Goal: Task Accomplishment & Management: Use online tool/utility

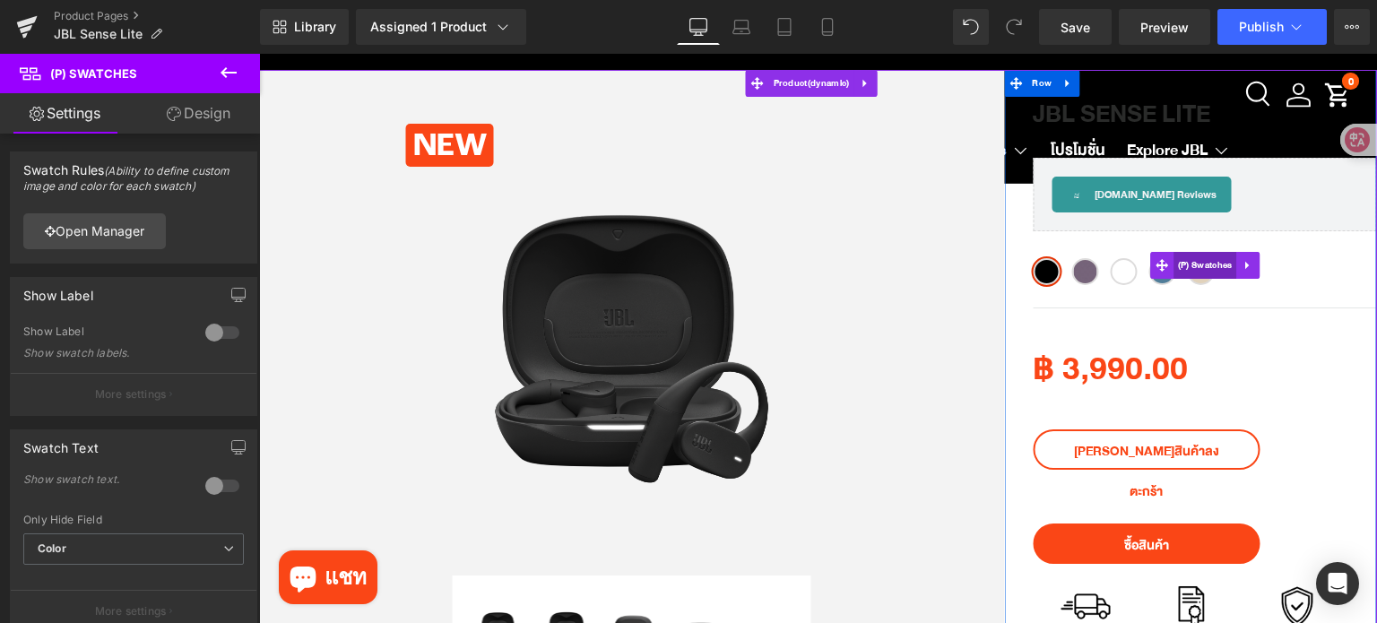
click at [1201, 275] on span "(P) Swatches" at bounding box center [1206, 265] width 64 height 27
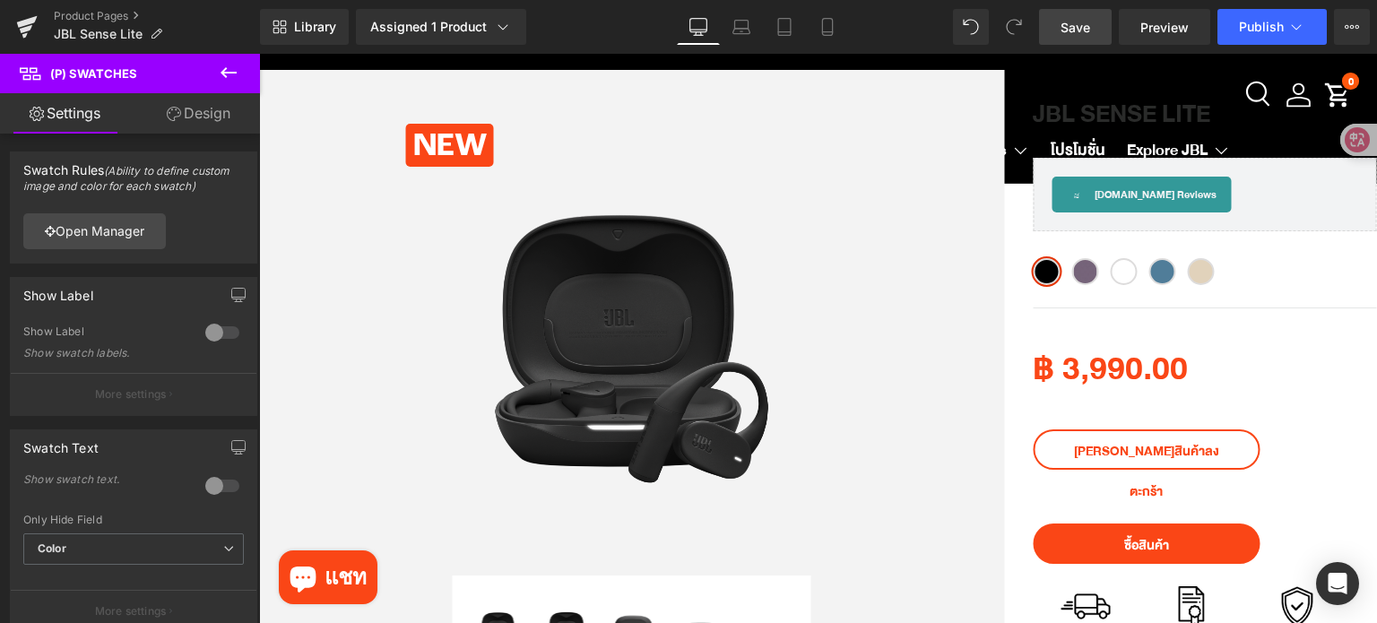
click at [1085, 32] on span "Save" at bounding box center [1076, 27] width 30 height 19
click at [1280, 29] on span "Publish" at bounding box center [1261, 27] width 45 height 14
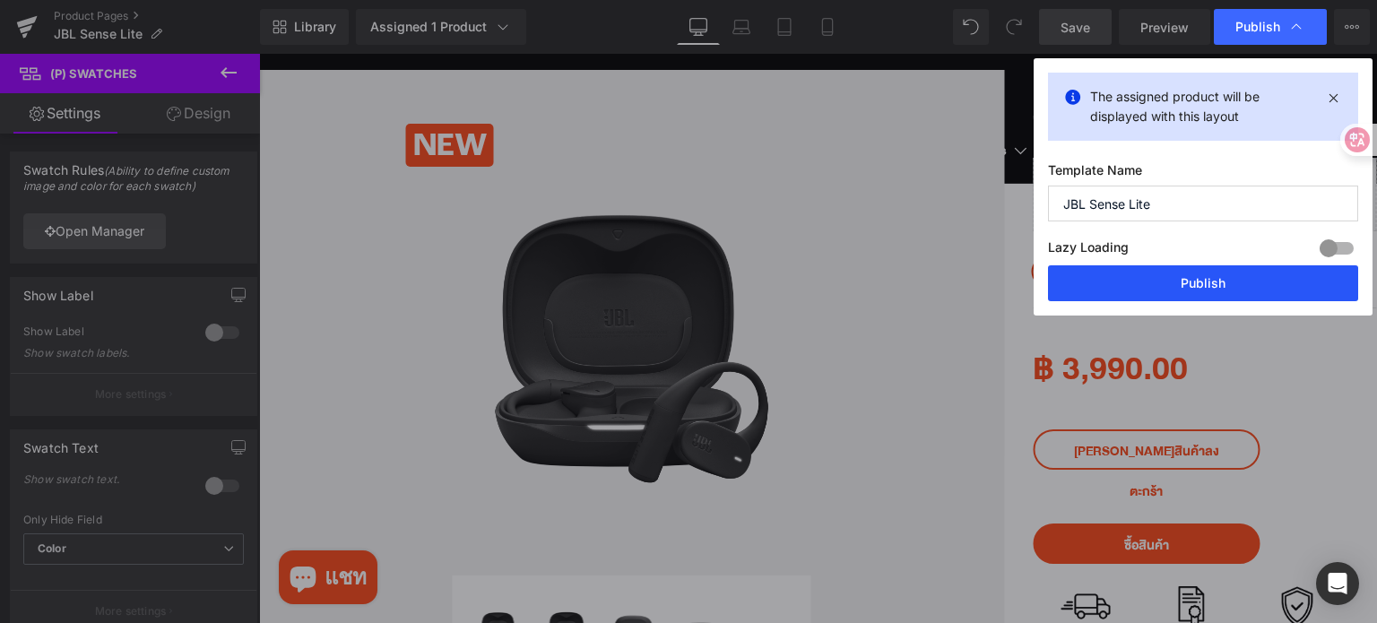
click at [1241, 279] on button "Publish" at bounding box center [1203, 283] width 310 height 36
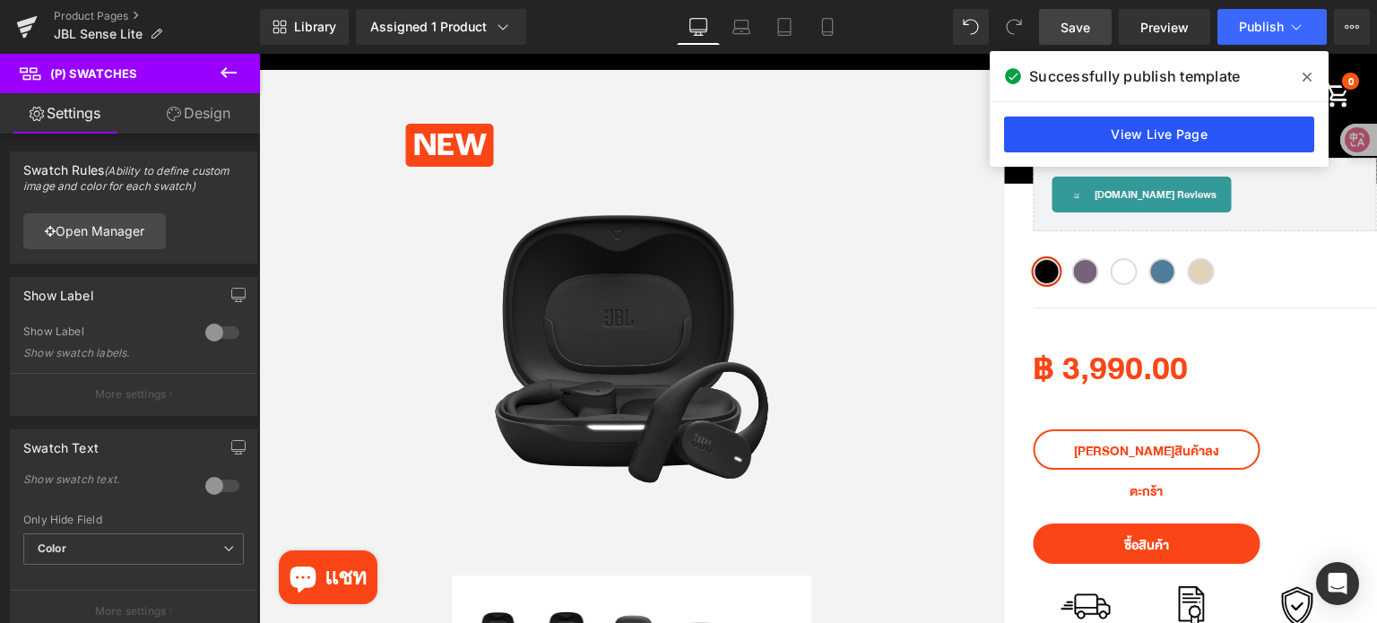
click at [1104, 135] on link "View Live Page" at bounding box center [1159, 135] width 310 height 36
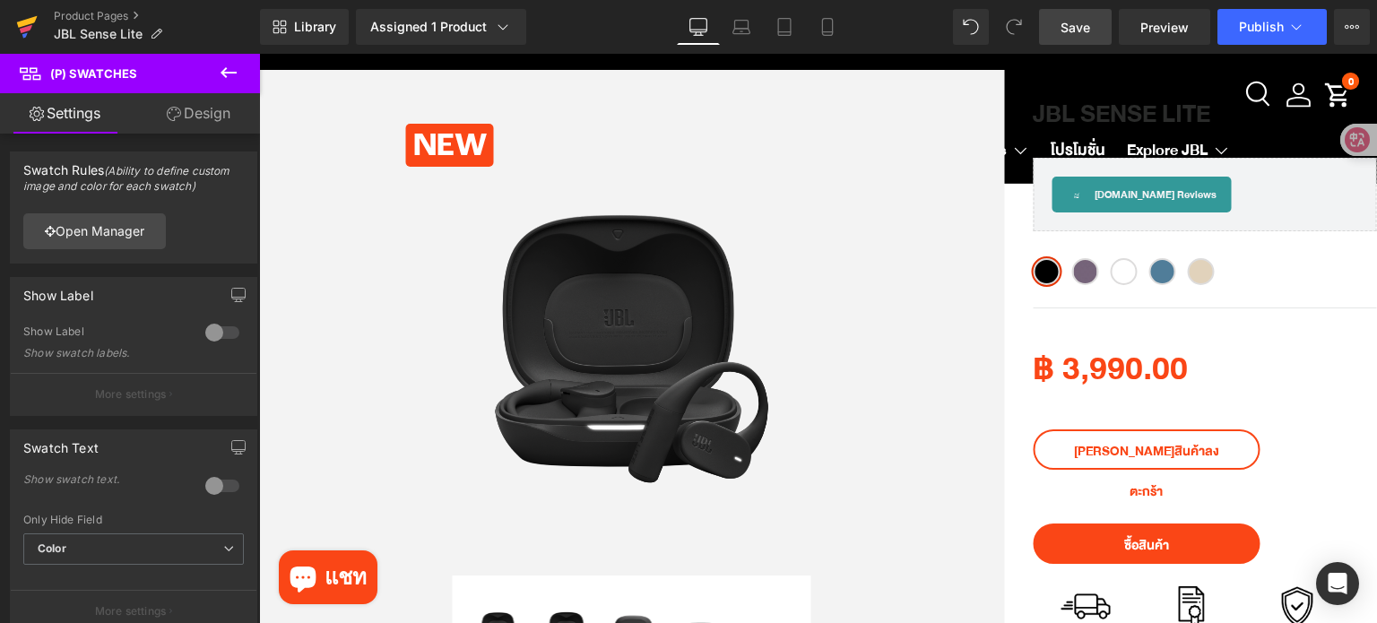
click at [22, 21] on icon at bounding box center [27, 22] width 21 height 12
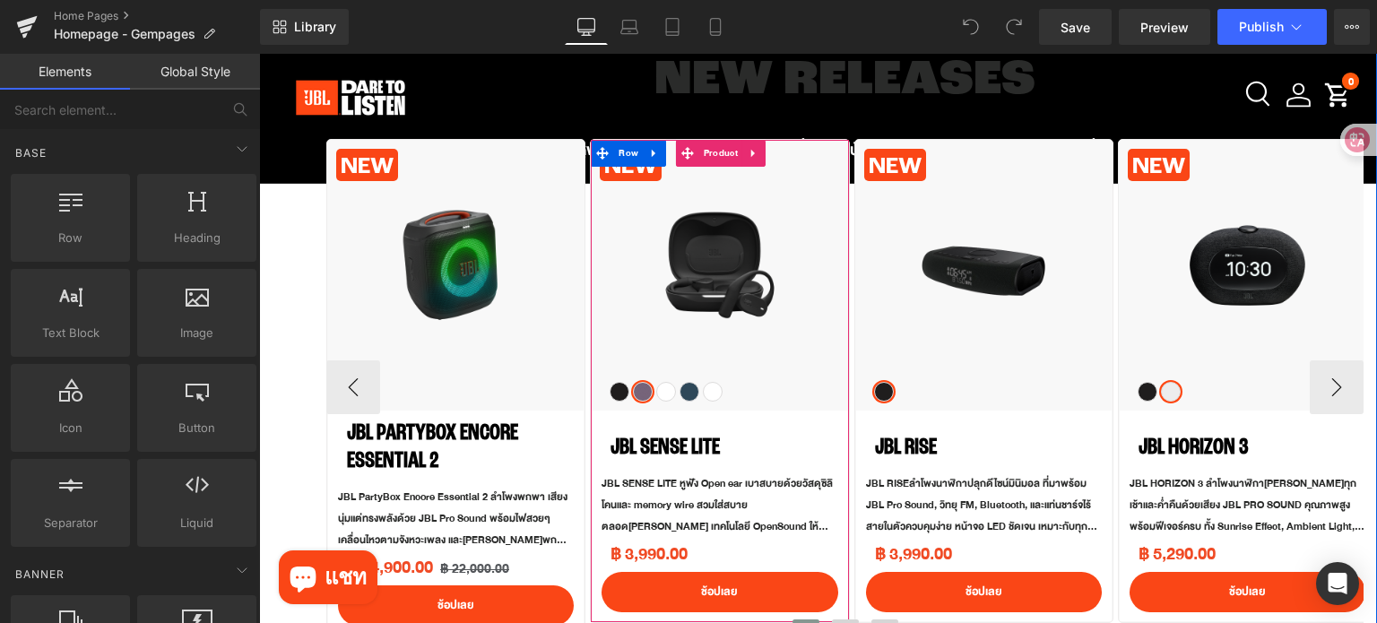
scroll to position [717, 0]
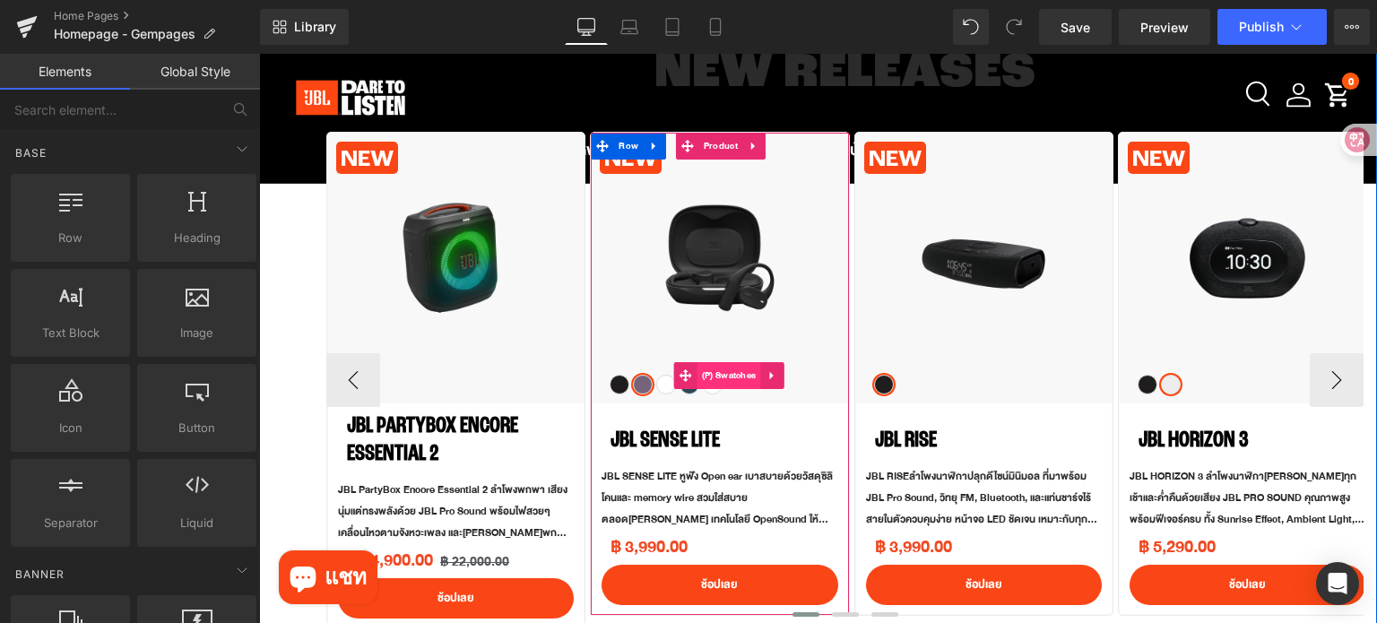
click at [716, 379] on span "(P) Swatches" at bounding box center [729, 375] width 64 height 27
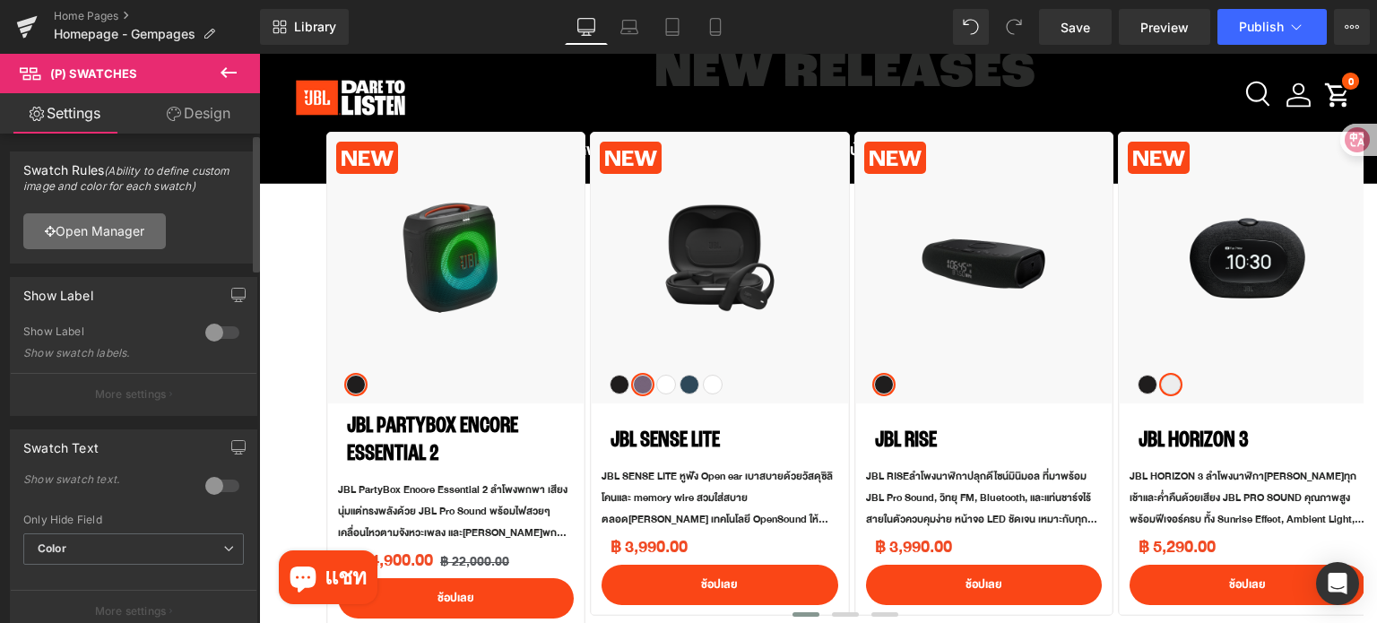
click at [100, 235] on link "Open Manager" at bounding box center [94, 231] width 143 height 36
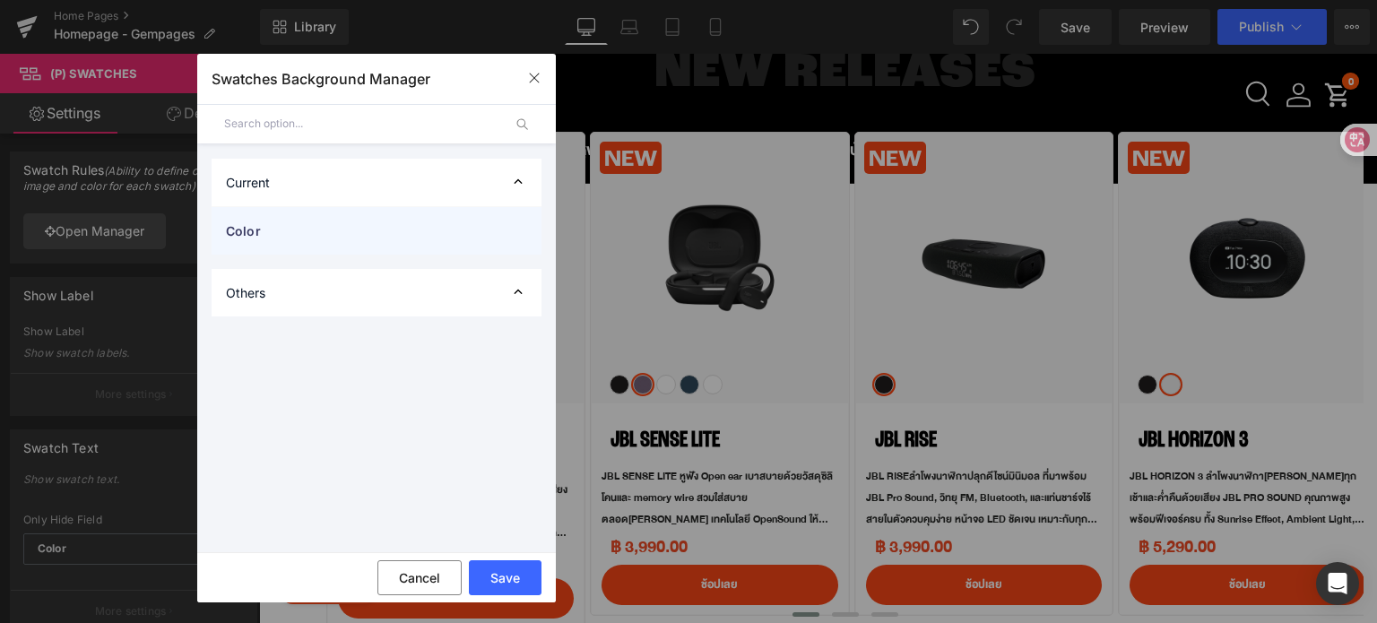
click at [445, 229] on span "Color" at bounding box center [358, 230] width 265 height 19
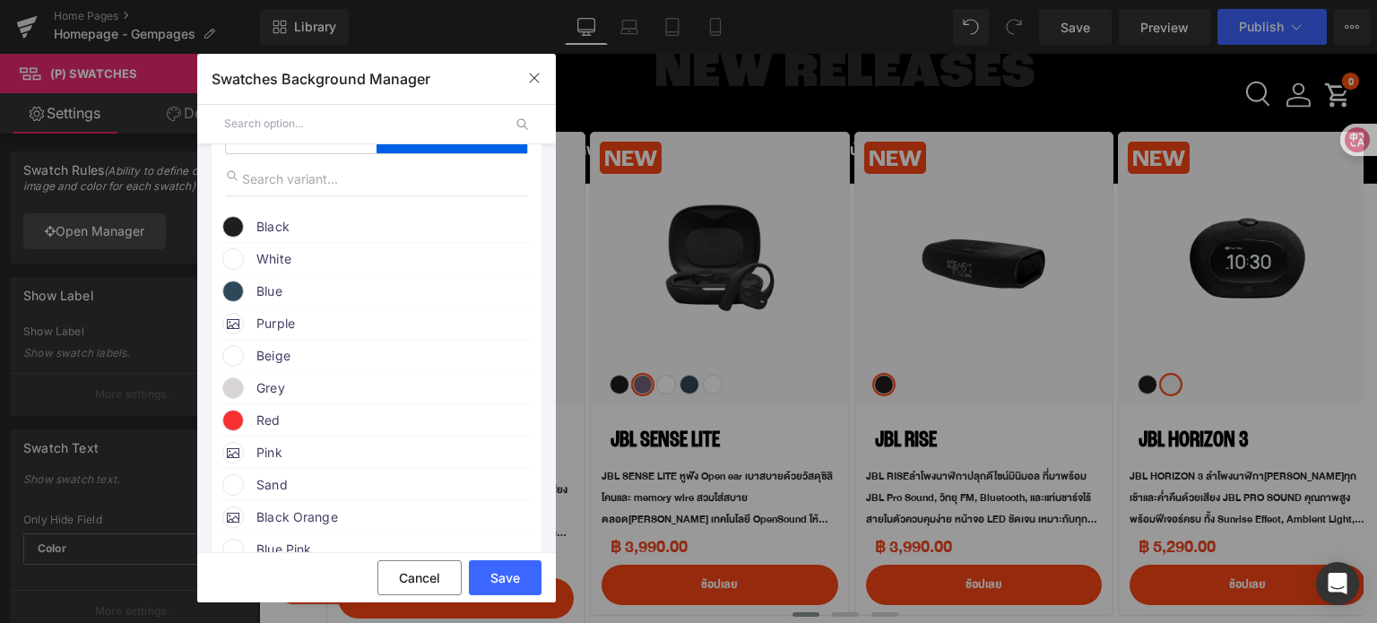
scroll to position [179, 0]
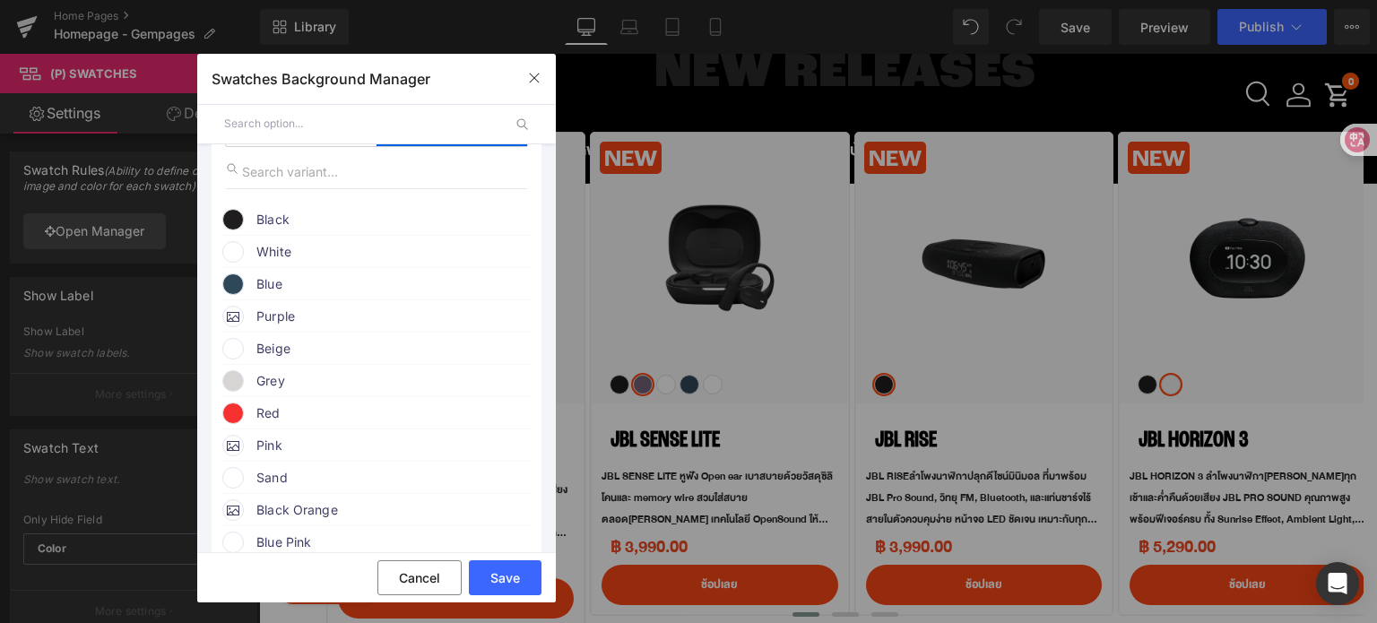
click at [236, 359] on span at bounding box center [233, 349] width 22 height 22
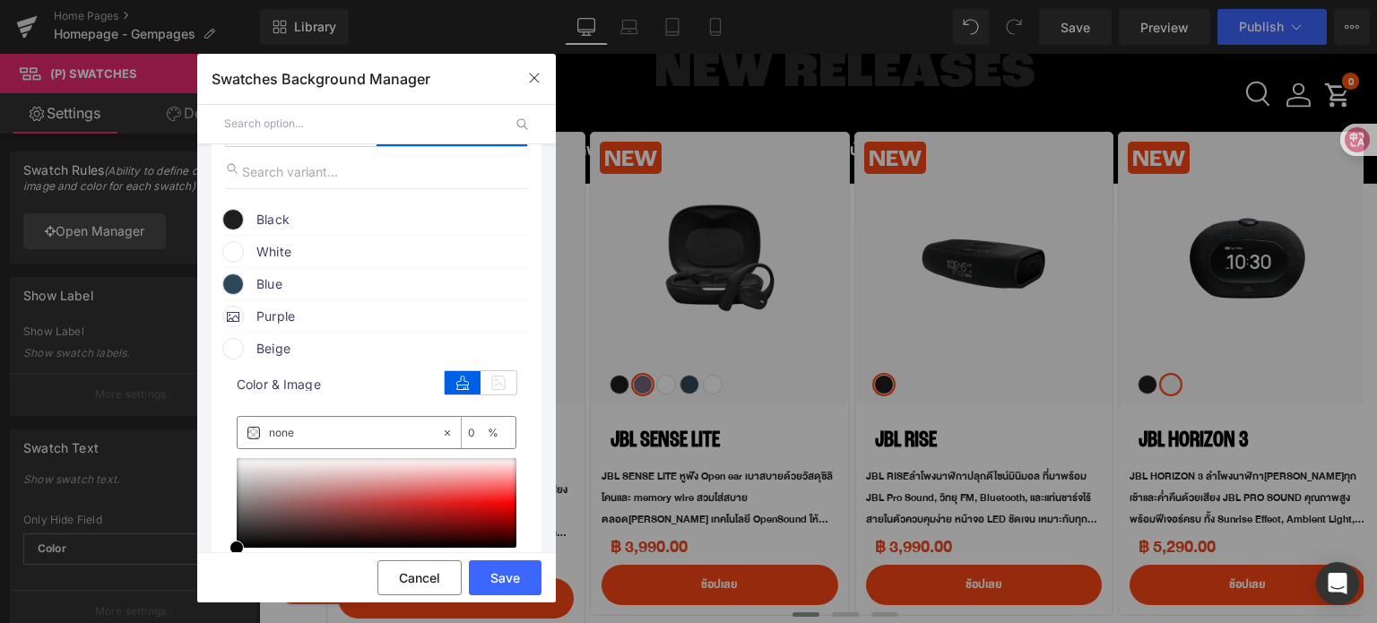
click at [341, 435] on input "none" at bounding box center [355, 433] width 172 height 20
paste input "e1d2bb"
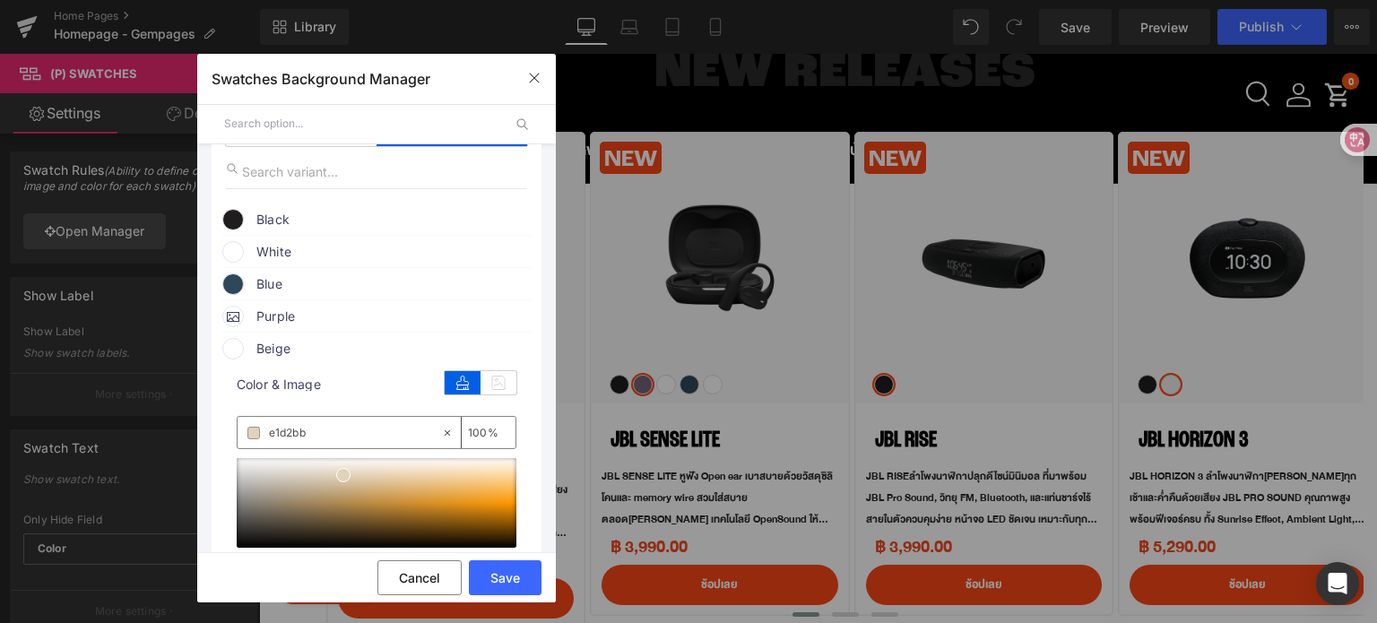
type input "e1d2bb"
click at [243, 353] on span at bounding box center [233, 349] width 22 height 22
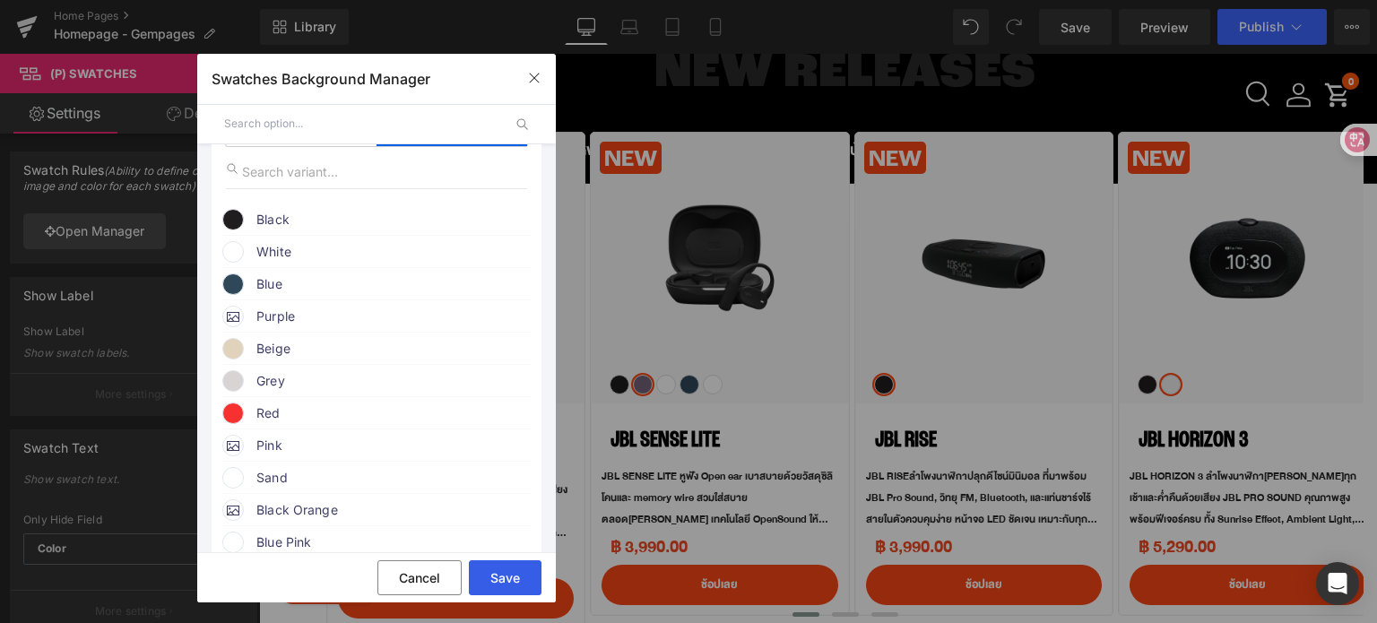
click at [504, 581] on button "Save" at bounding box center [505, 577] width 73 height 35
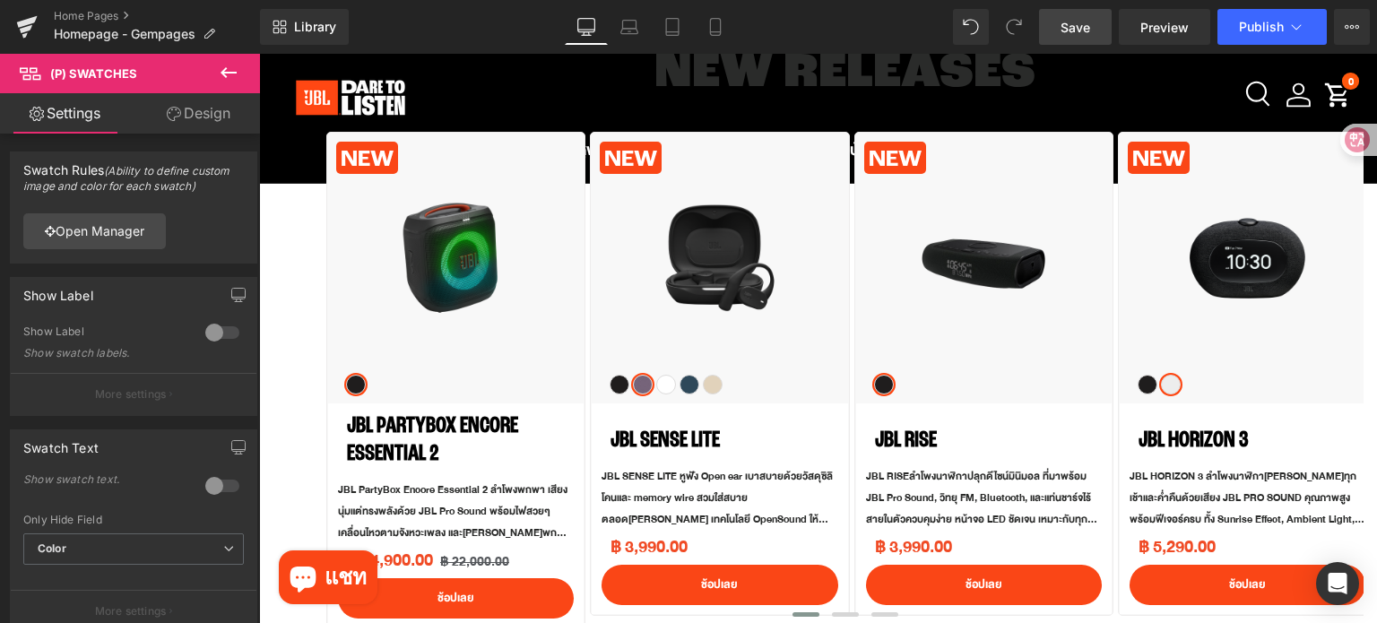
click at [1082, 19] on span "Save" at bounding box center [1076, 27] width 30 height 19
click at [1244, 42] on button "Publish" at bounding box center [1271, 27] width 109 height 36
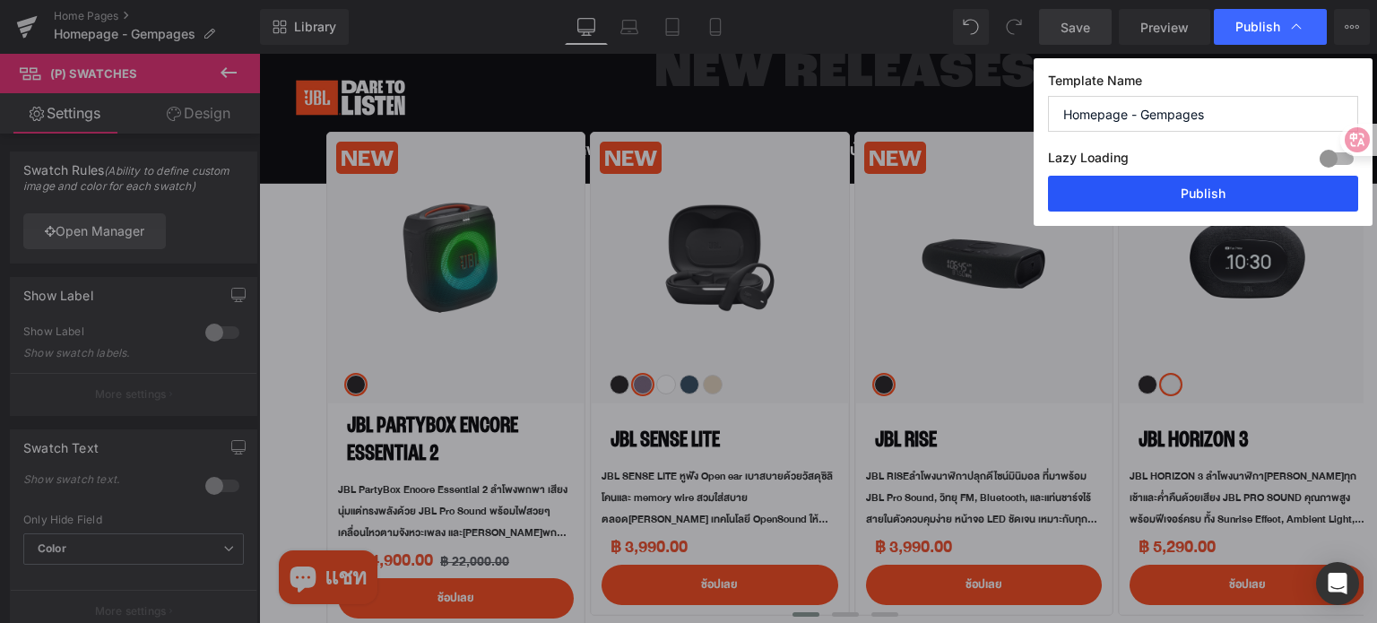
click at [1244, 190] on button "Publish" at bounding box center [1203, 194] width 310 height 36
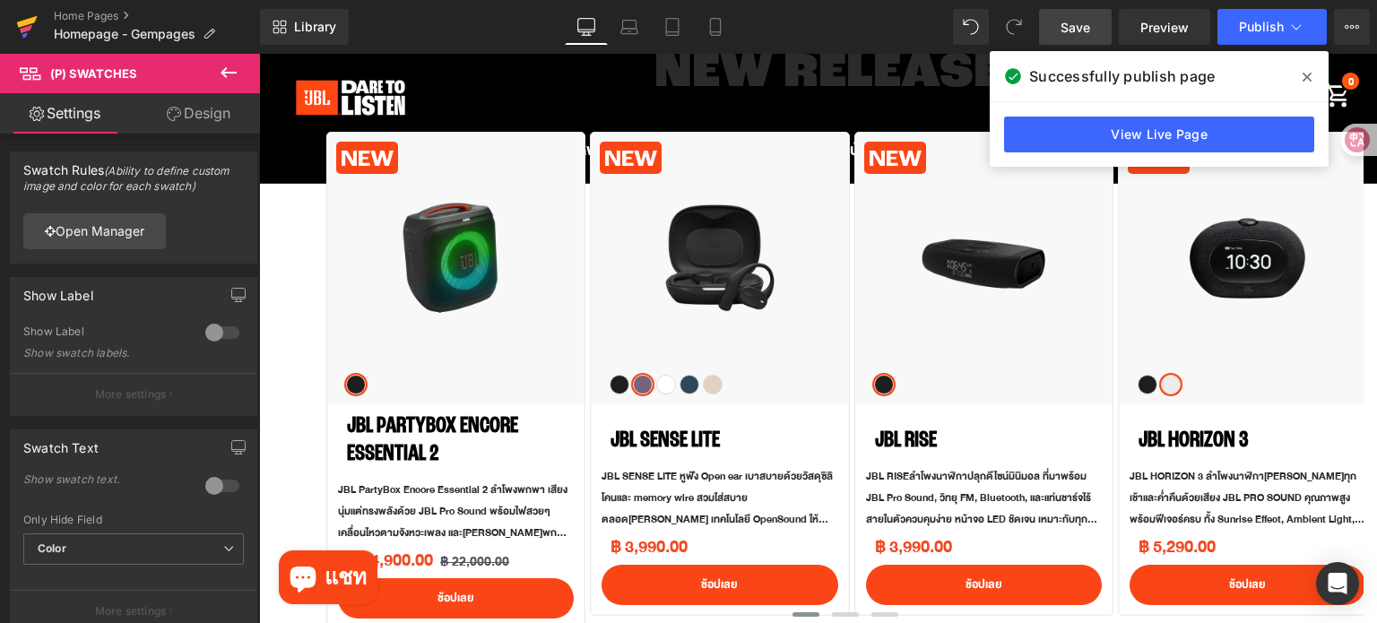
click at [32, 24] on icon at bounding box center [27, 26] width 22 height 45
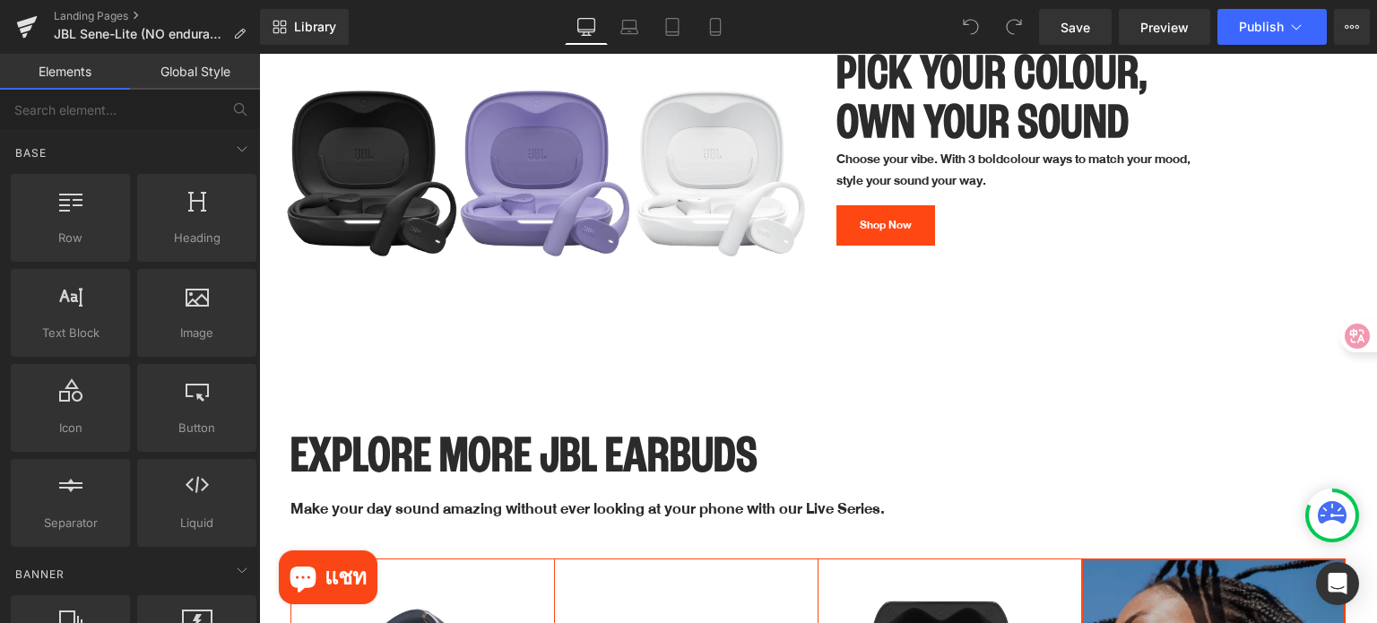
scroll to position [5379, 0]
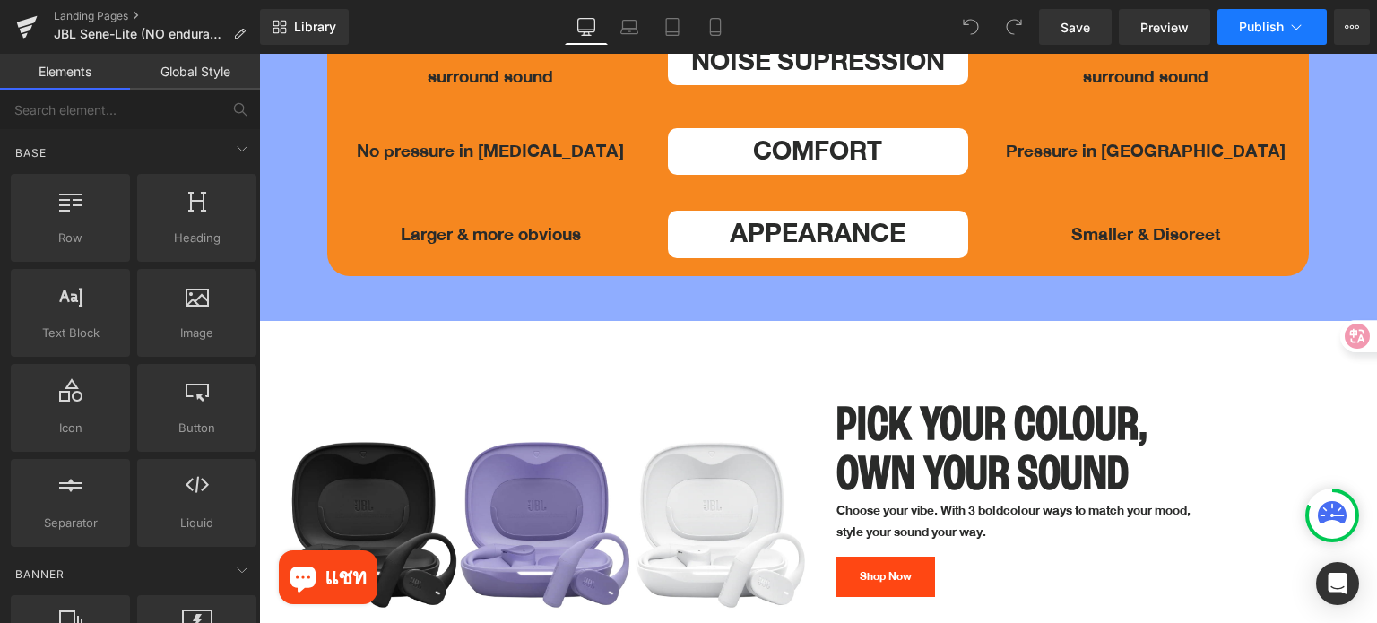
click at [1266, 24] on span "Publish" at bounding box center [1261, 27] width 45 height 14
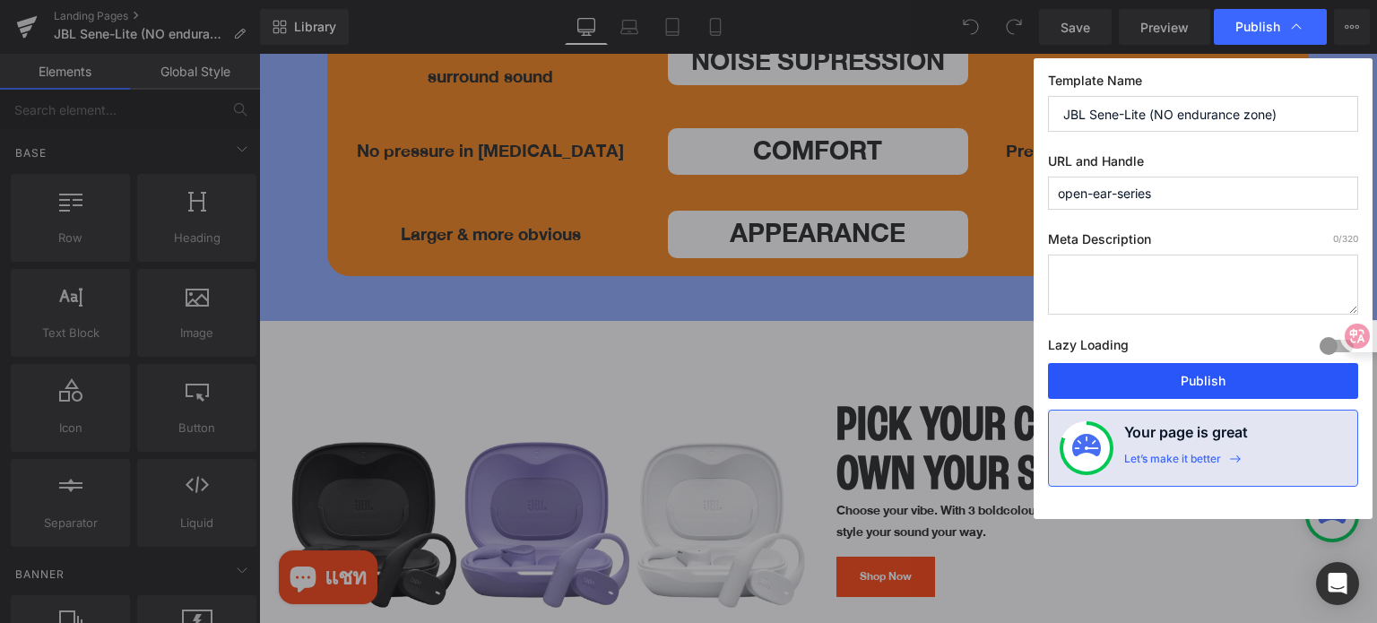
drag, startPoint x: 1184, startPoint y: 377, endPoint x: 602, endPoint y: 164, distance: 620.2
click at [1184, 377] on button "Publish" at bounding box center [1203, 381] width 310 height 36
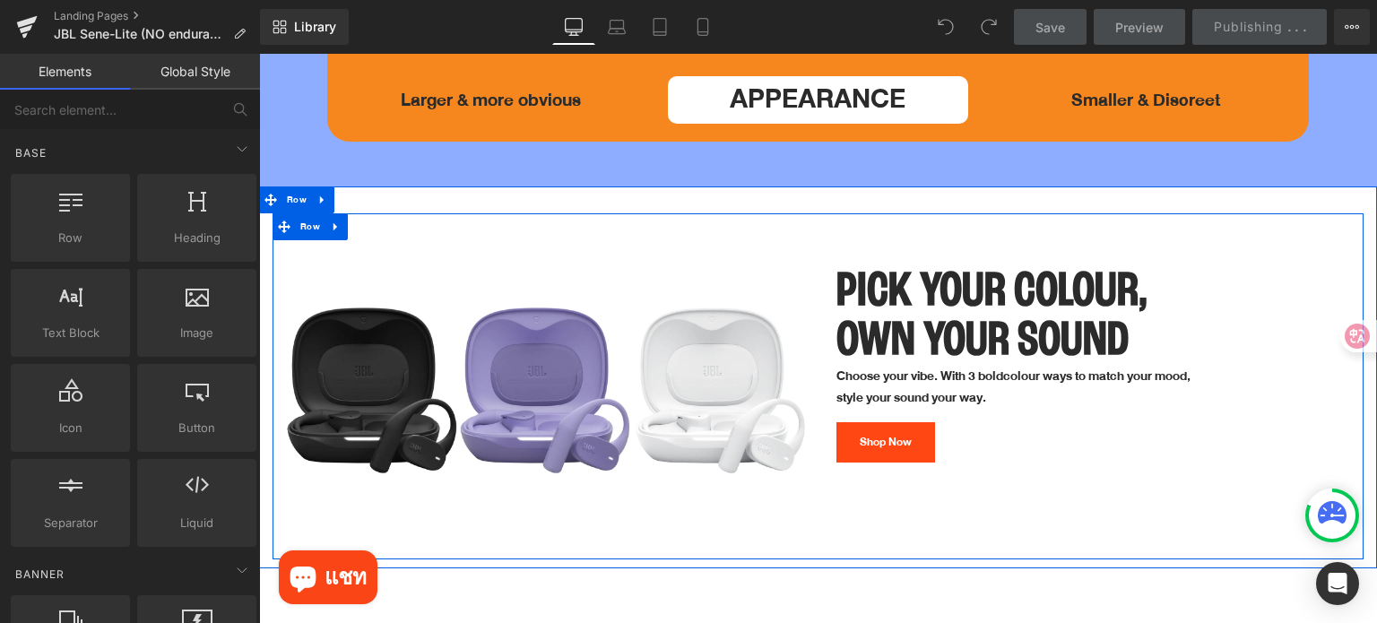
scroll to position [5469, 0]
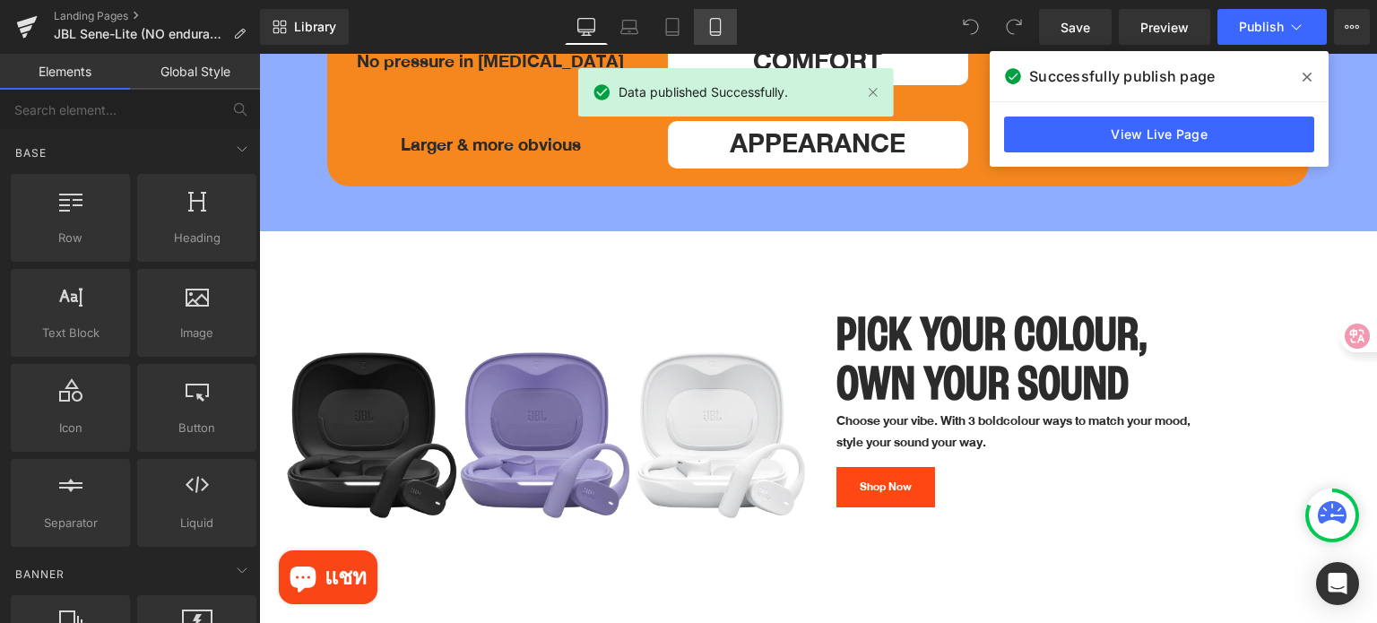
click at [723, 29] on icon at bounding box center [715, 27] width 18 height 18
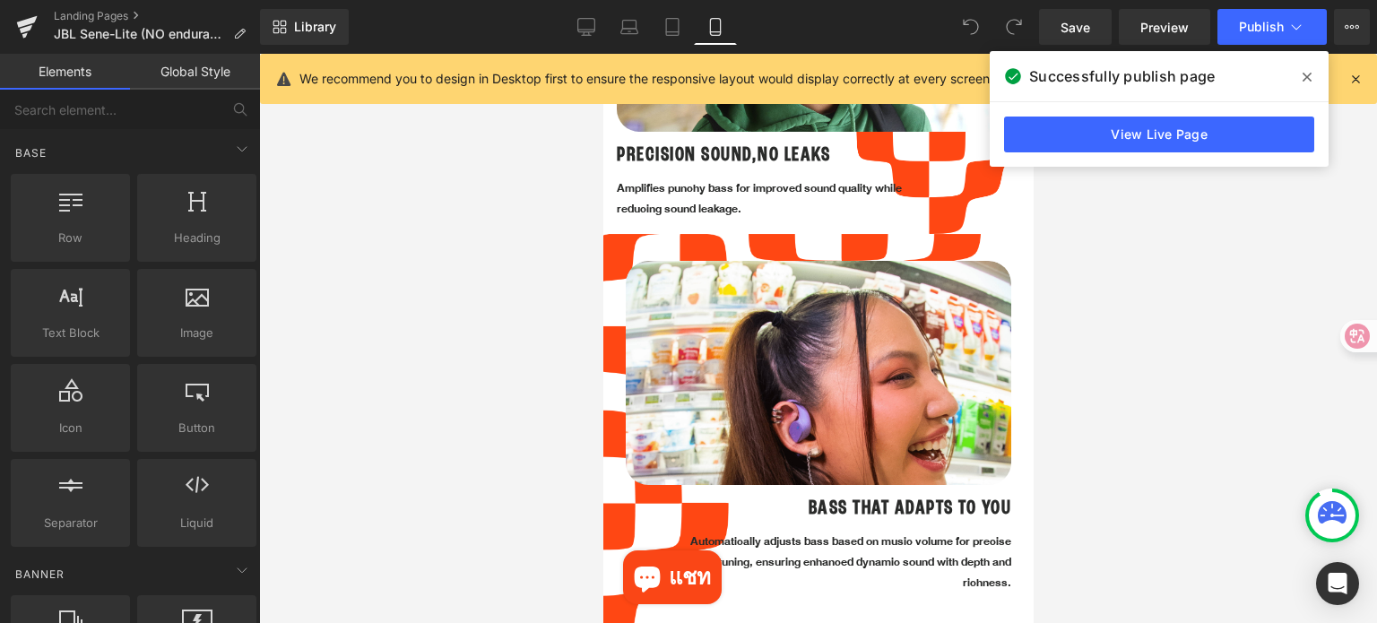
scroll to position [2421, 0]
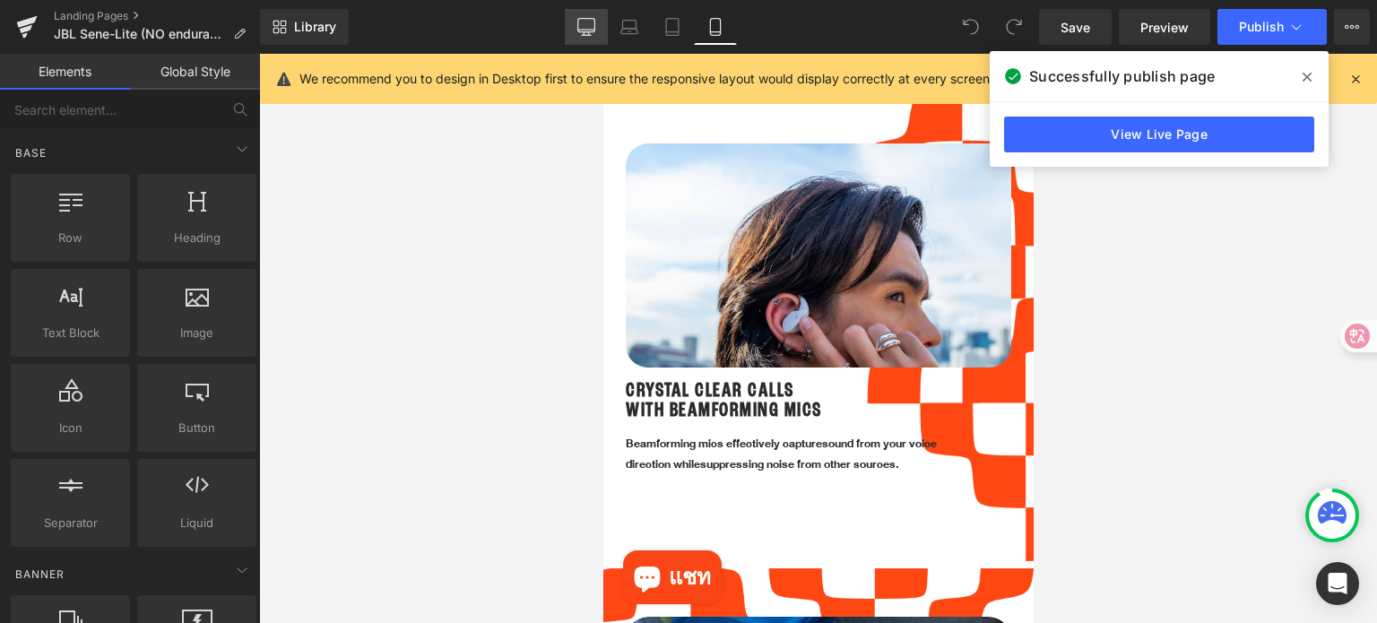
click at [591, 30] on icon at bounding box center [586, 27] width 18 height 18
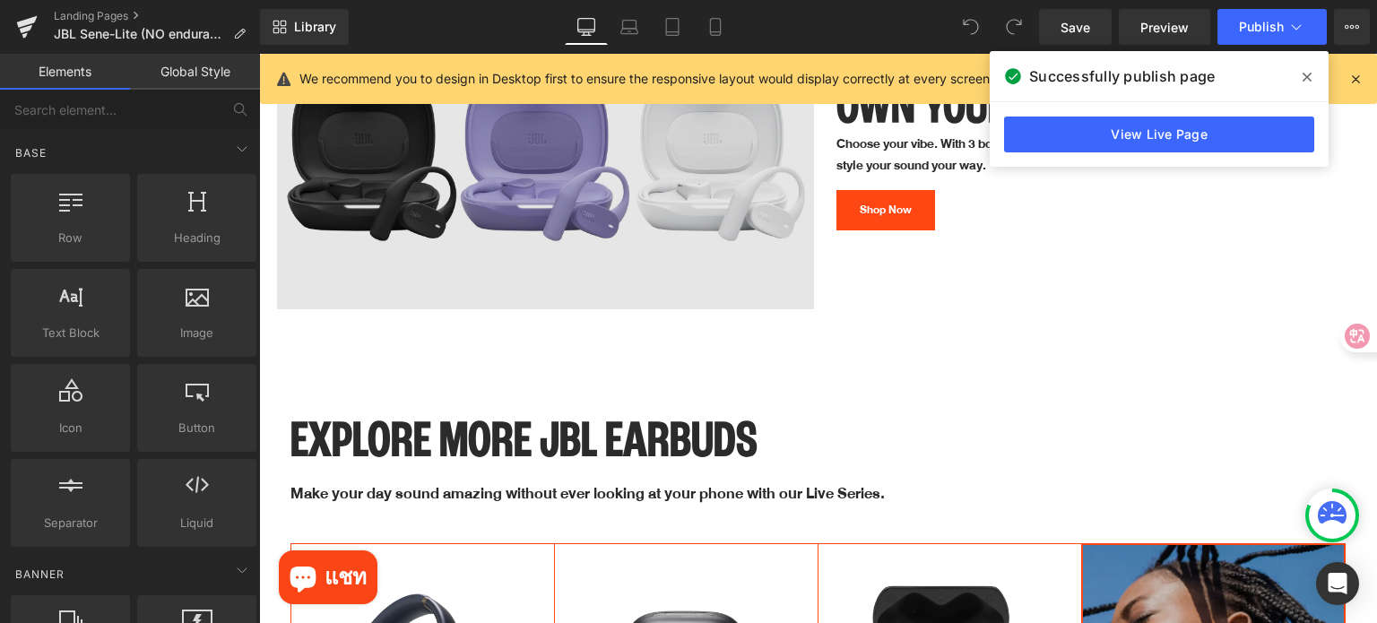
scroll to position [5504, 0]
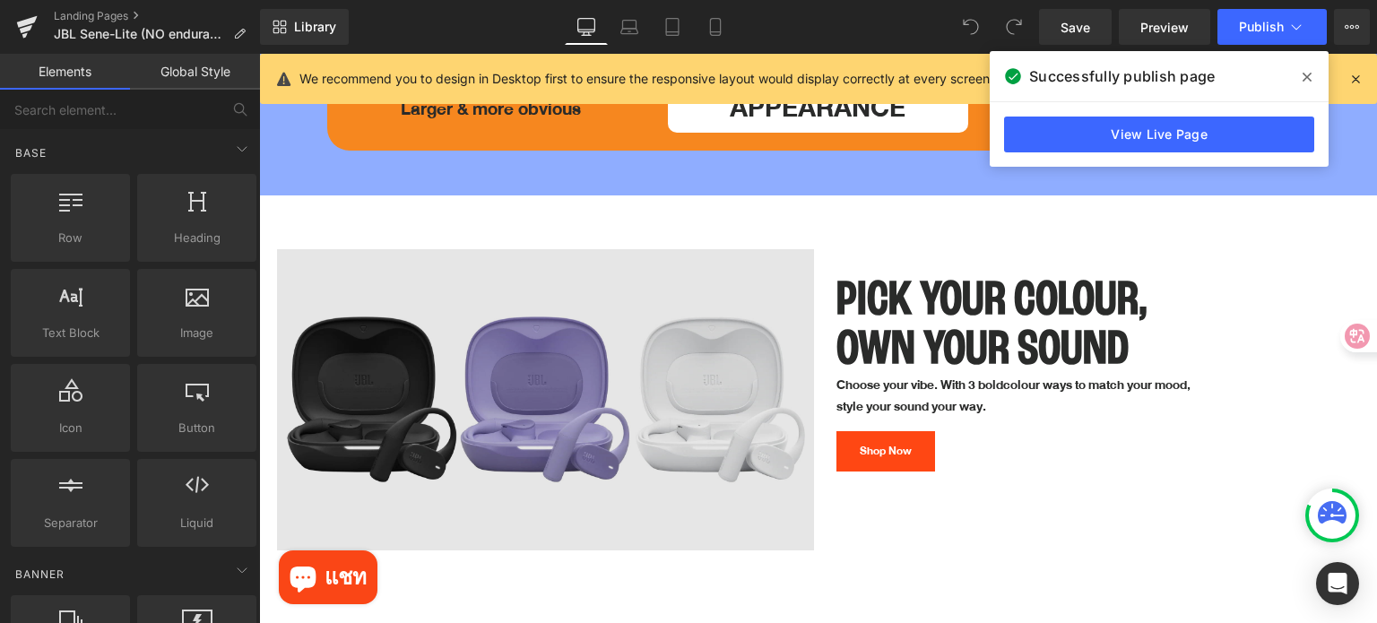
click at [571, 304] on img at bounding box center [545, 400] width 537 height 302
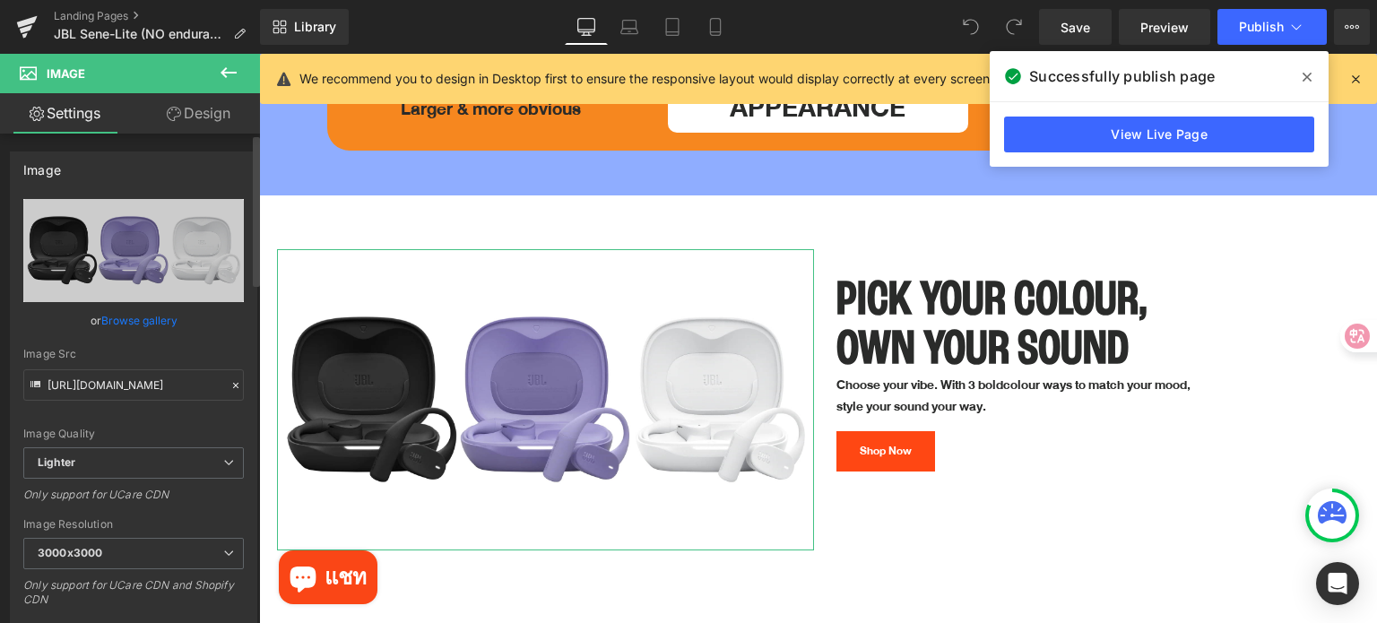
click at [230, 384] on icon at bounding box center [236, 385] width 13 height 13
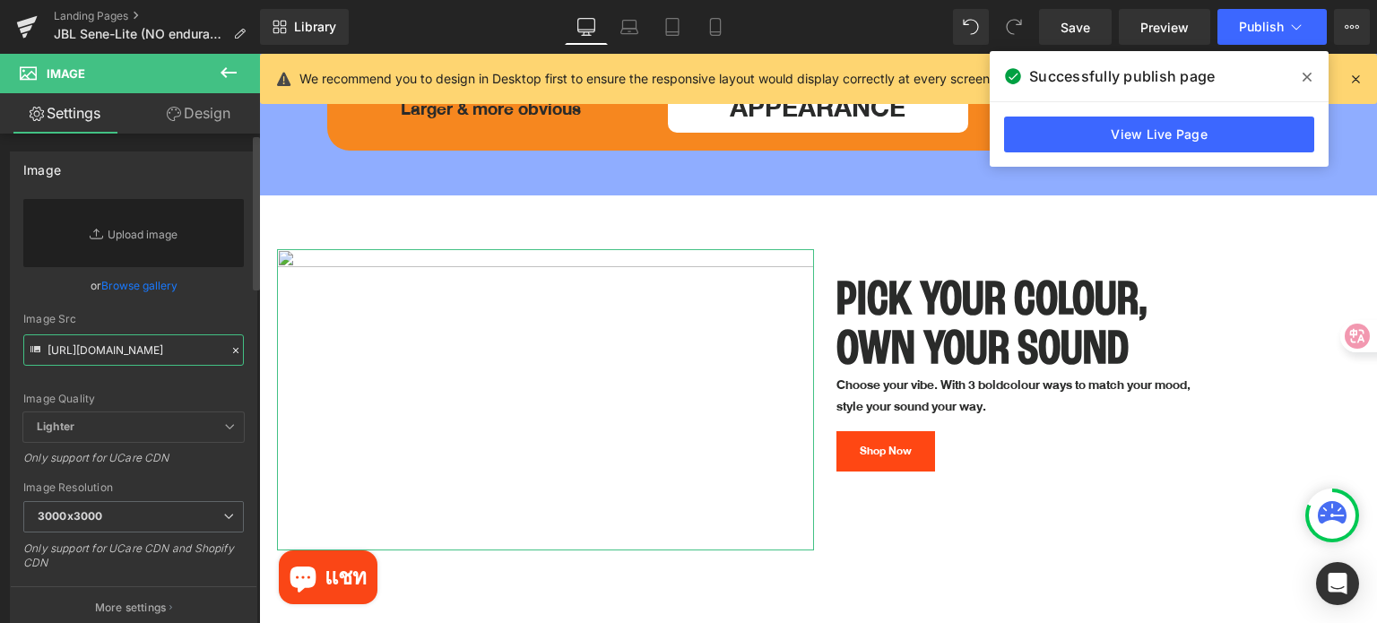
click at [115, 350] on input "https://ucarecdn.com/5d82e217-5422-4130-a39f-adfff00695b9/-/format/auto/-/previ…" at bounding box center [133, 349] width 221 height 31
paste input "https://ucarecdn.com/613266ef-9028-48be-94aa-394ee3a629cb/-/format/auto/-/previ…"
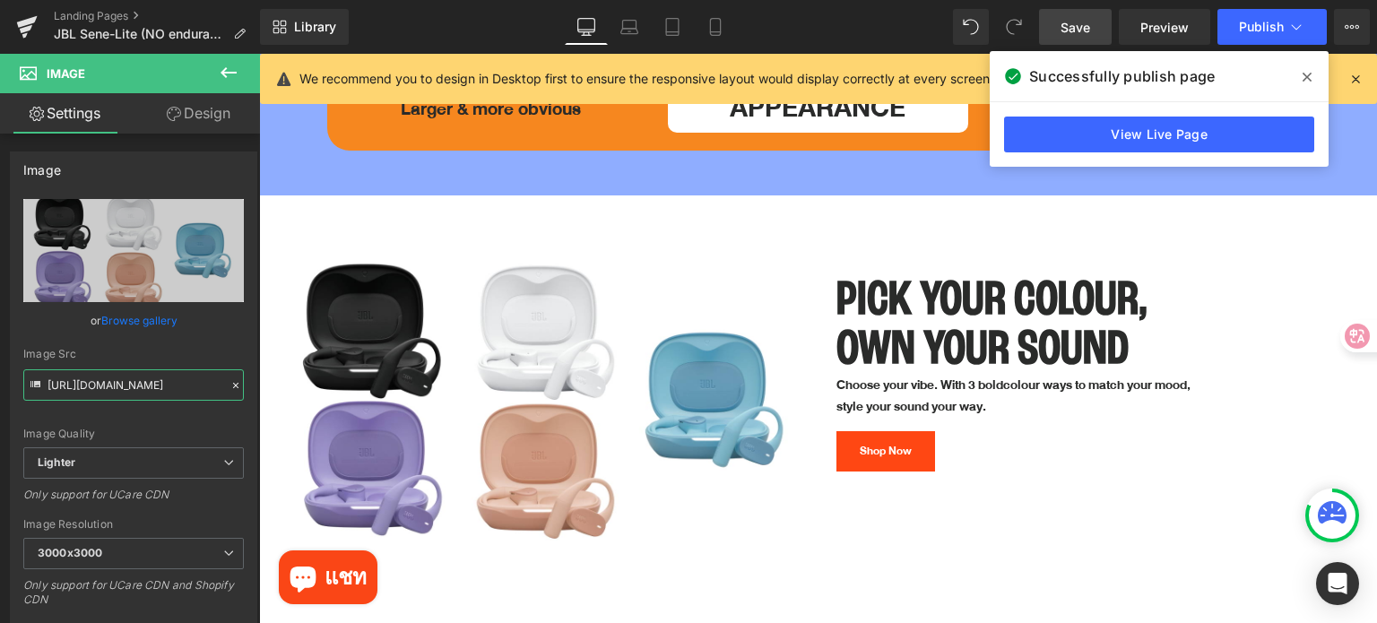
type input "https://ucarecdn.com/613266ef-9028-48be-94aa-394ee3a629cb/-/format/auto/-/previ…"
click at [1060, 27] on link "Save" at bounding box center [1075, 27] width 73 height 36
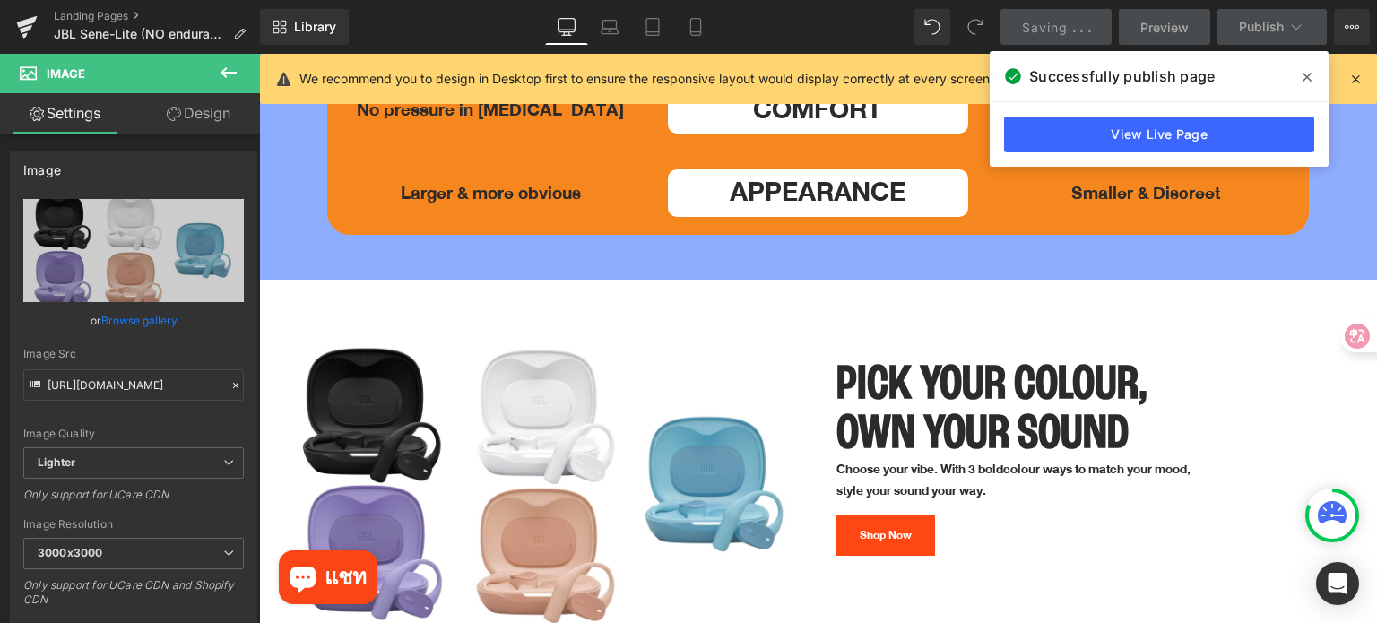
scroll to position [5415, 0]
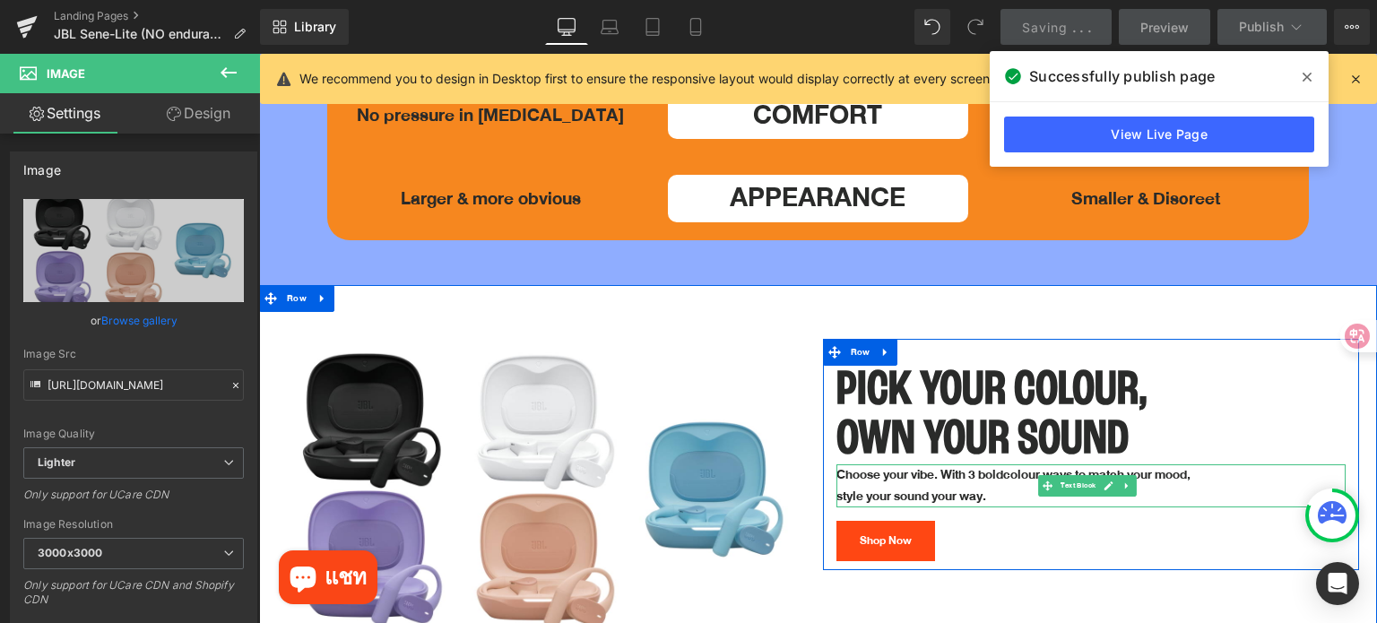
click at [968, 464] on p "Choose your vibe. With 3 bold colour ways to match your mood," at bounding box center [1091, 475] width 510 height 22
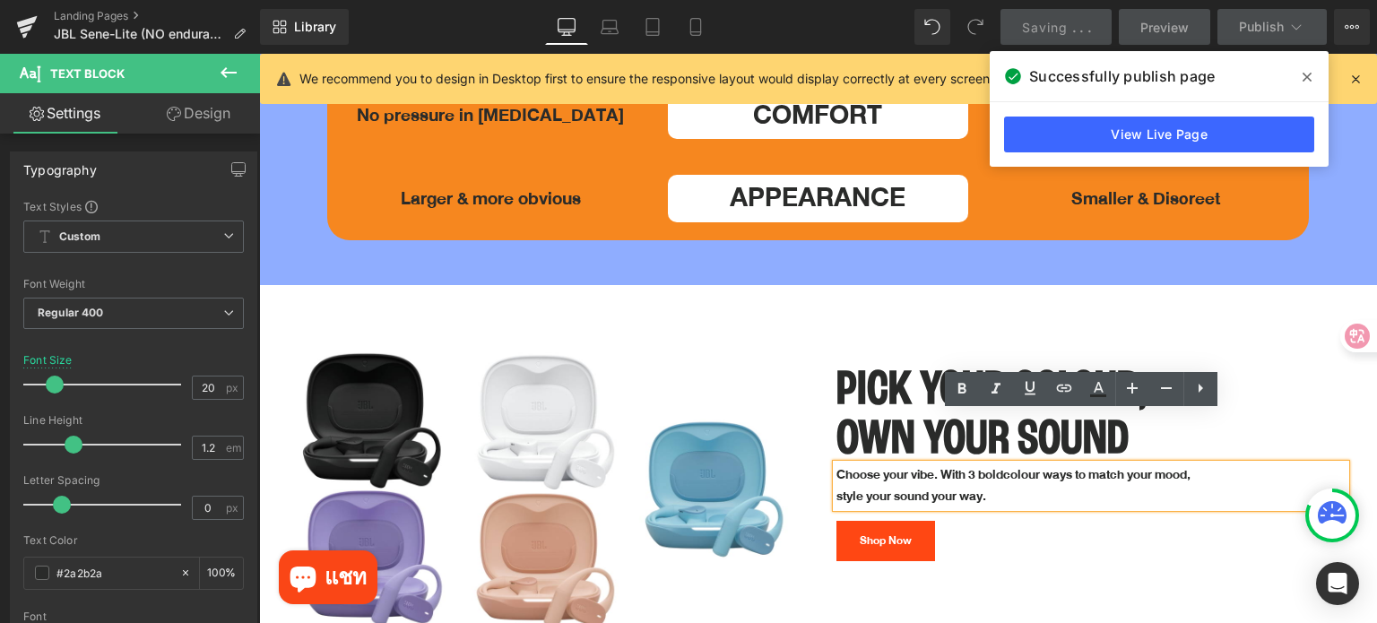
click at [968, 464] on p "Choose your vibe. With 3 bold colour ways to match your mood," at bounding box center [1091, 475] width 510 height 22
click at [972, 464] on p "Choose your vibe. With 3 bold colour ways to match your mood," at bounding box center [1091, 475] width 510 height 22
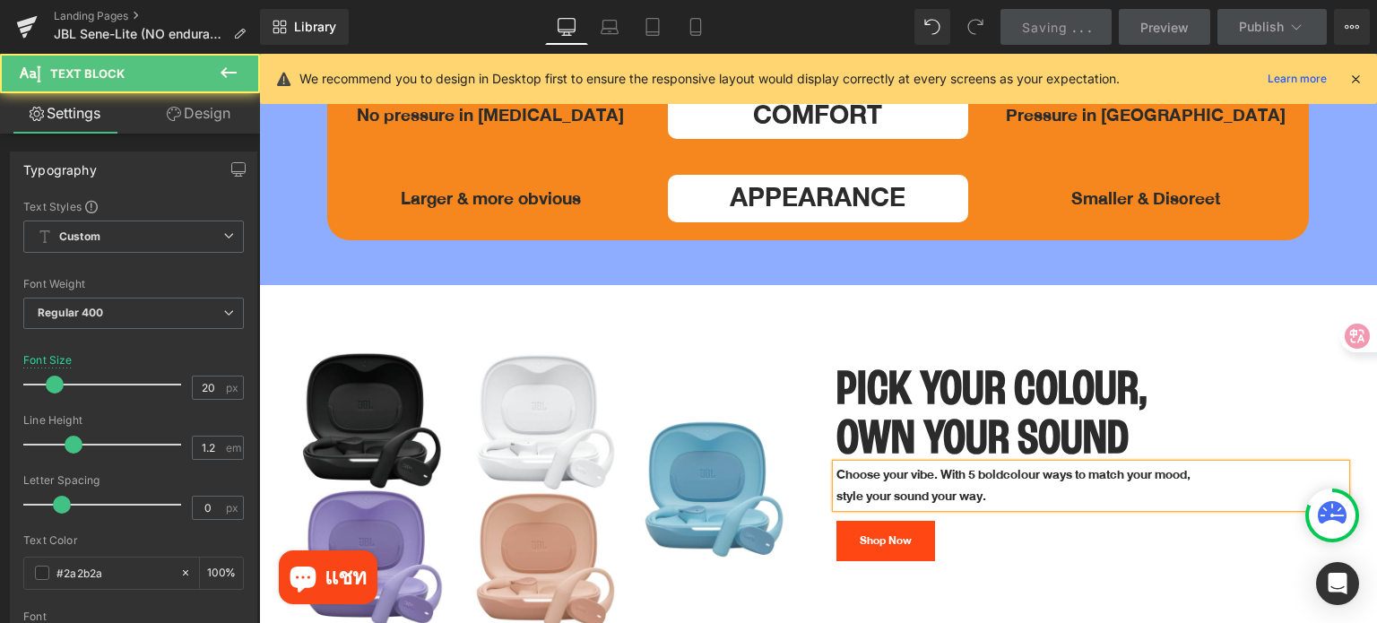
click at [1020, 463] on span "colour ways to match your mood," at bounding box center [1096, 474] width 187 height 22
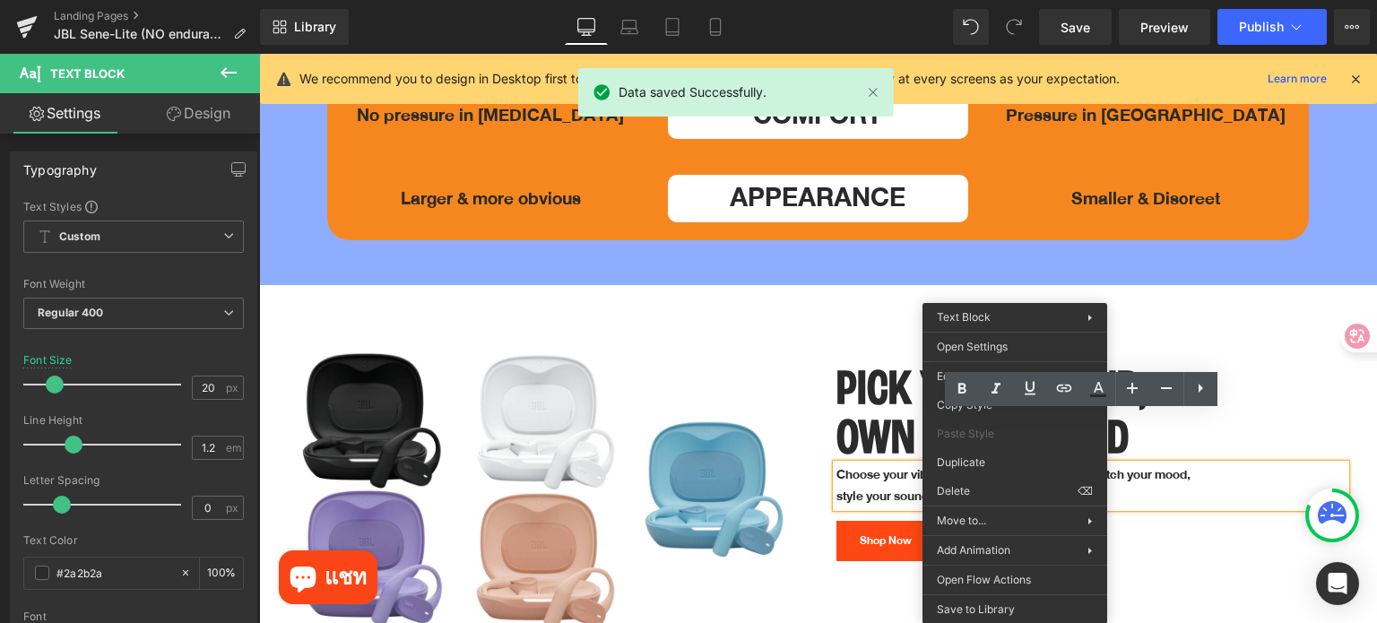
click at [1151, 486] on p "style your sound your way." at bounding box center [1091, 497] width 510 height 22
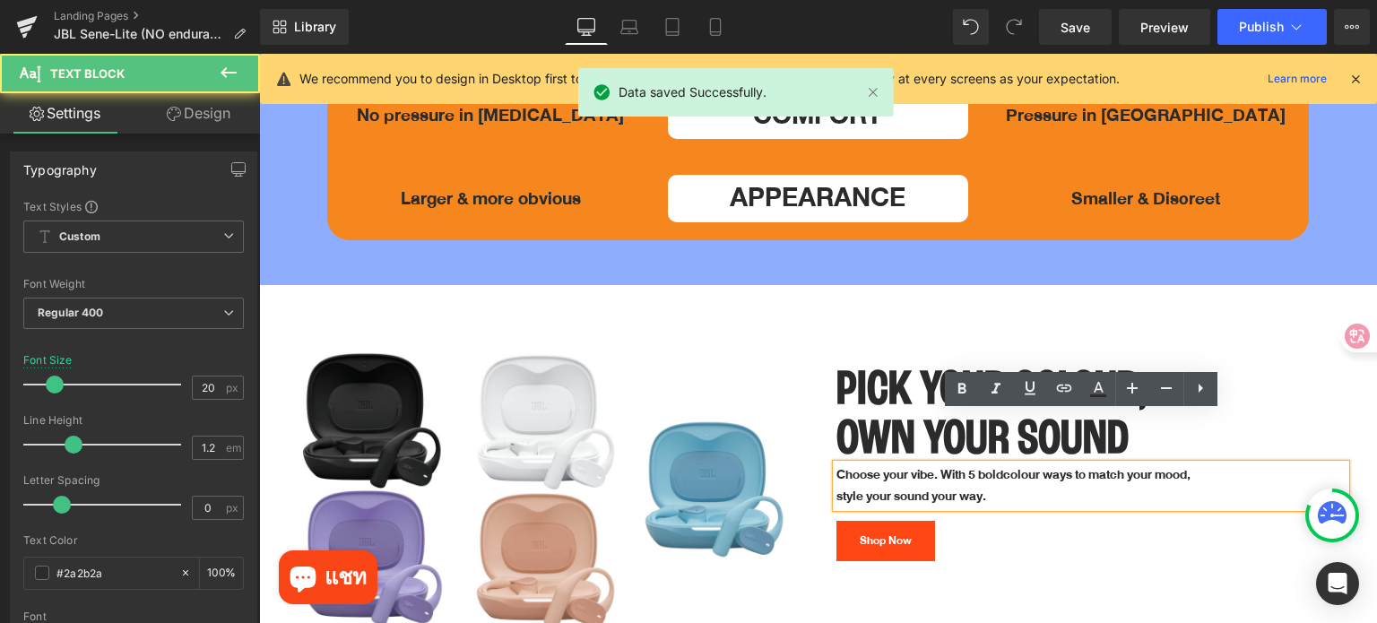
click at [1026, 463] on span "colour ways to match your mood," at bounding box center [1096, 474] width 187 height 22
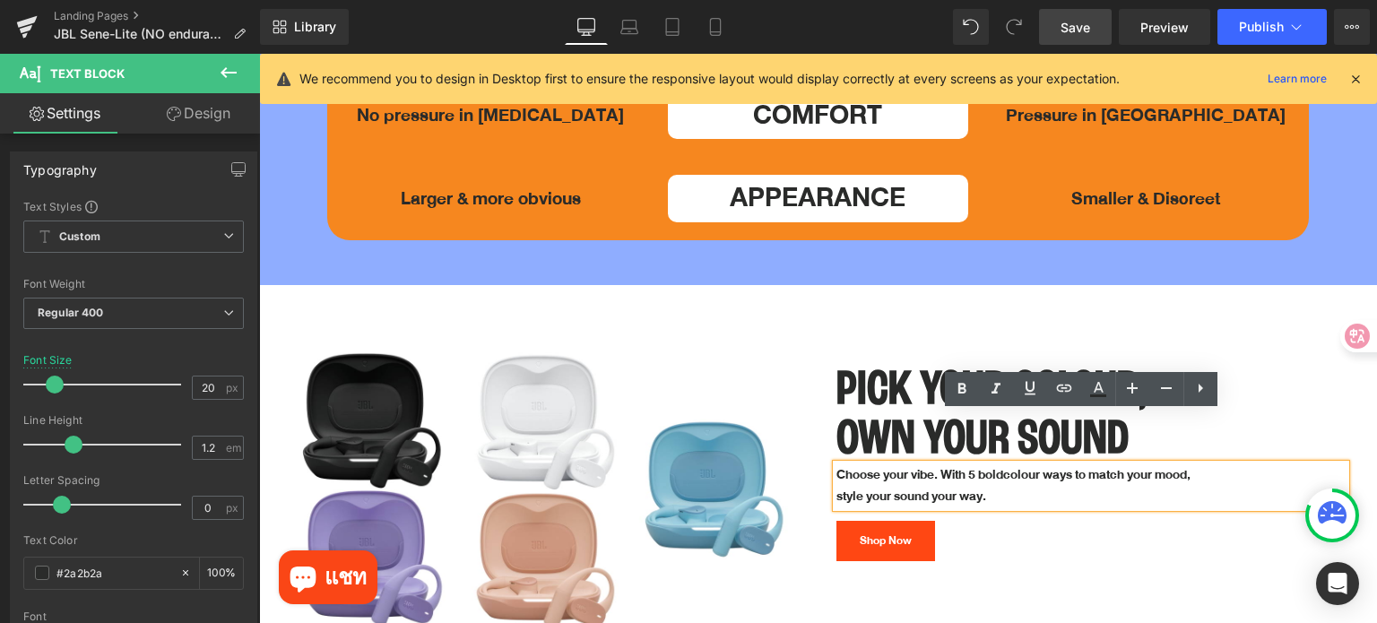
click at [1089, 29] on span "Save" at bounding box center [1076, 27] width 30 height 19
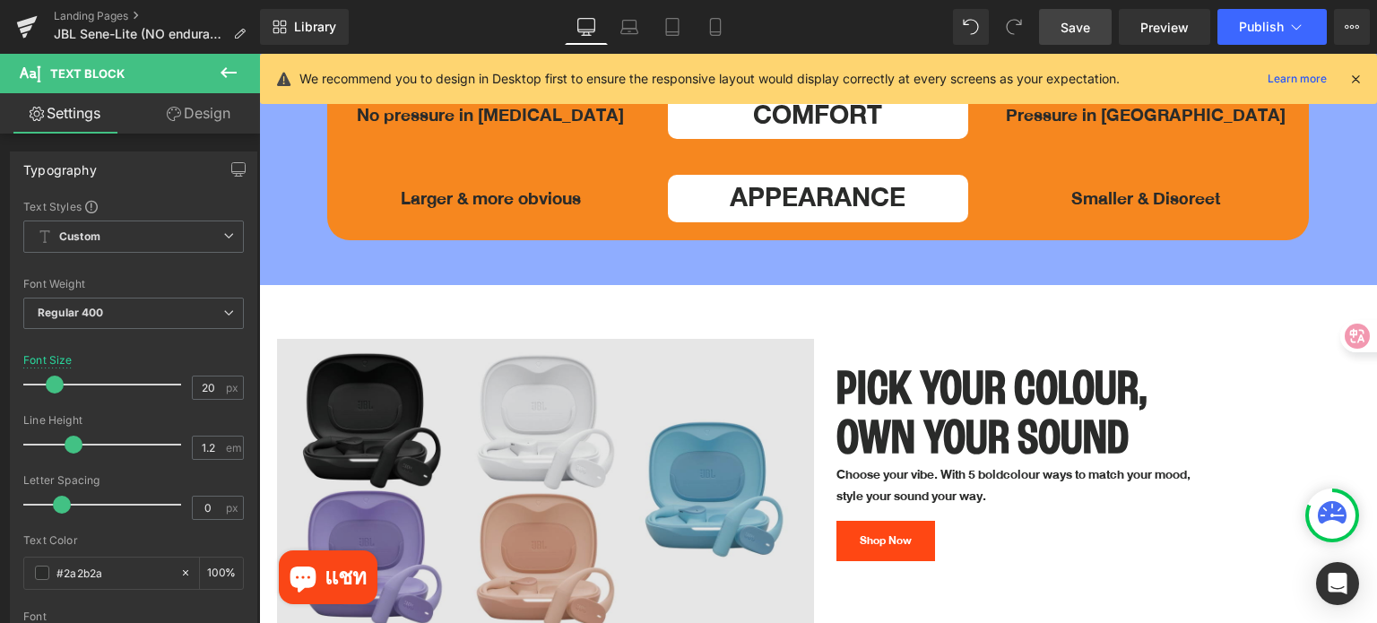
click at [640, 411] on img at bounding box center [545, 490] width 537 height 302
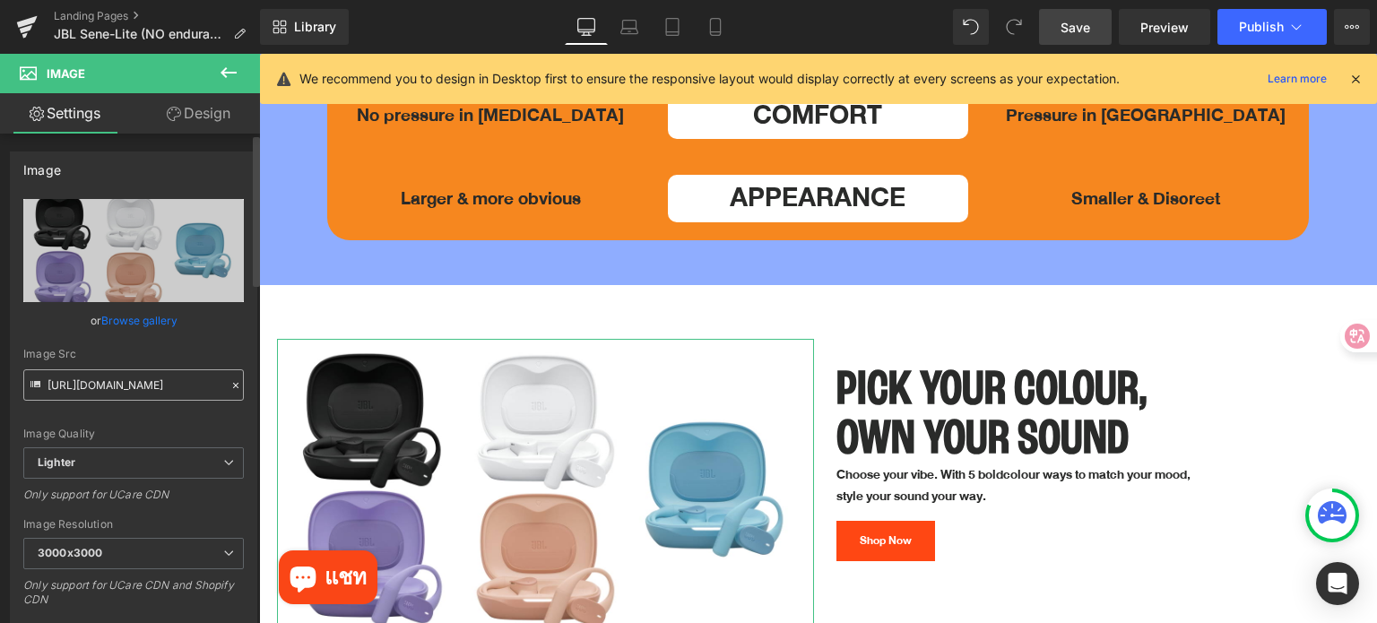
click at [191, 382] on input "https://ucarecdn.com/613266ef-9028-48be-94aa-394ee3a629cb/-/format/auto/-/previ…" at bounding box center [133, 384] width 221 height 31
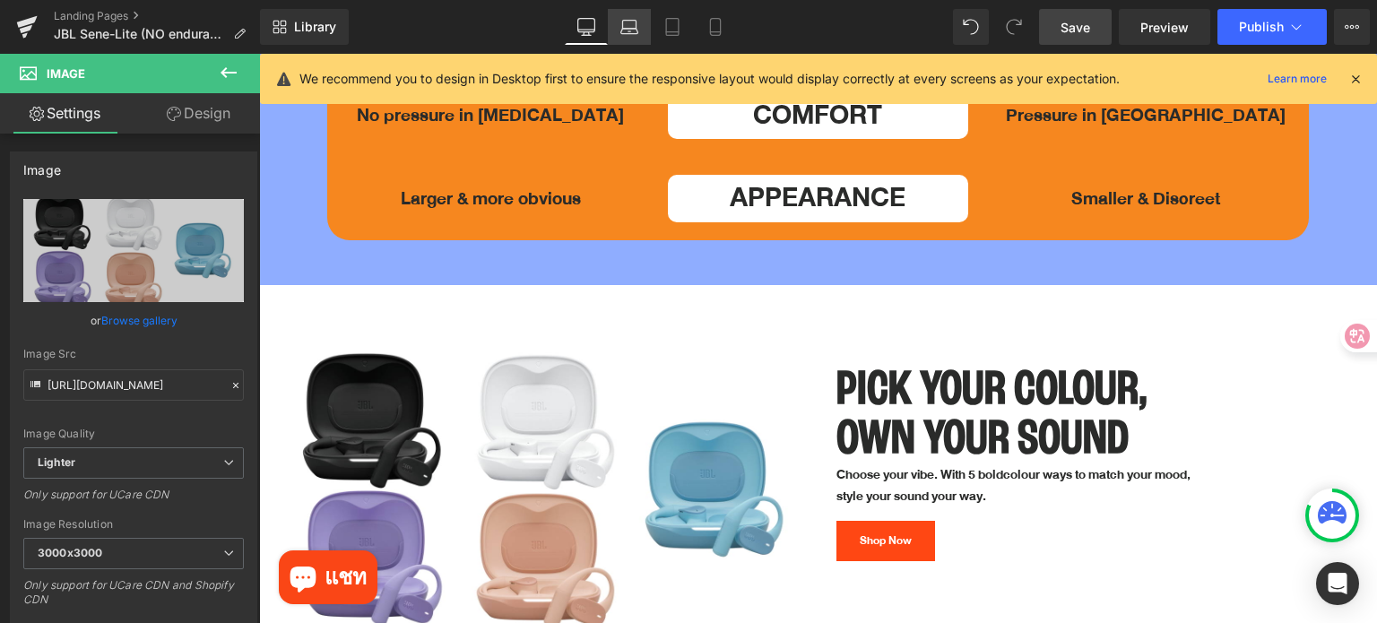
click at [629, 24] on icon at bounding box center [629, 27] width 18 height 18
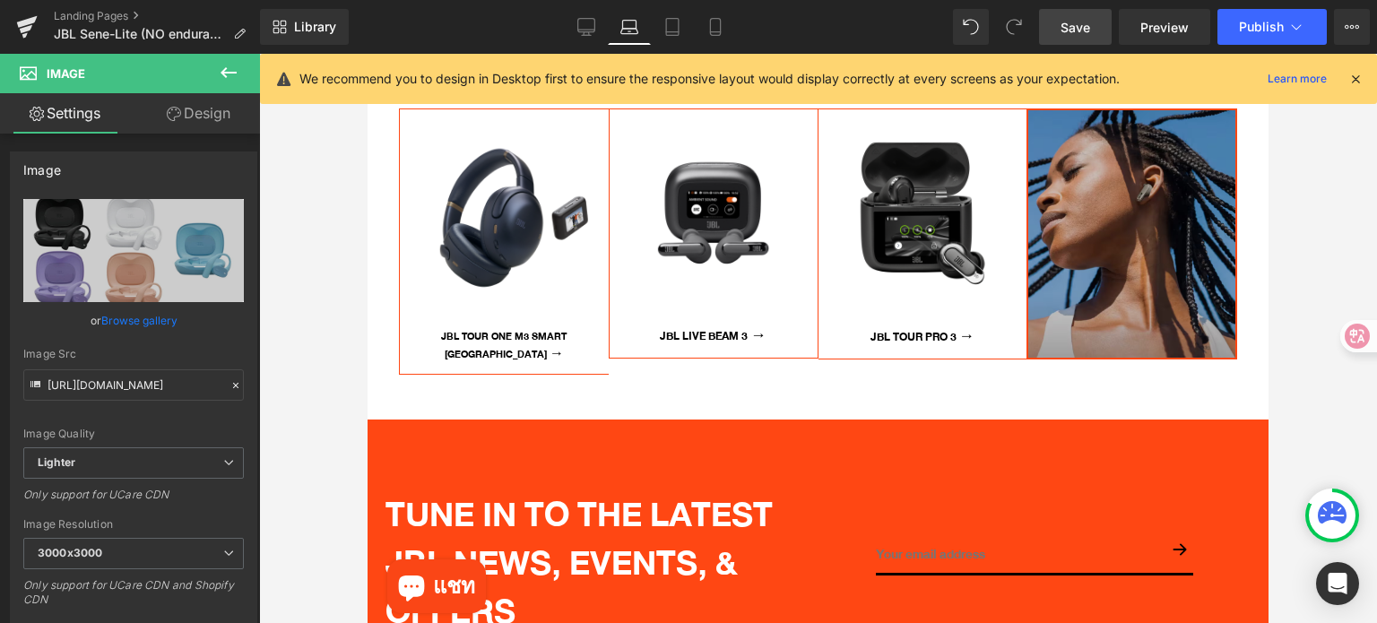
scroll to position [4713, 0]
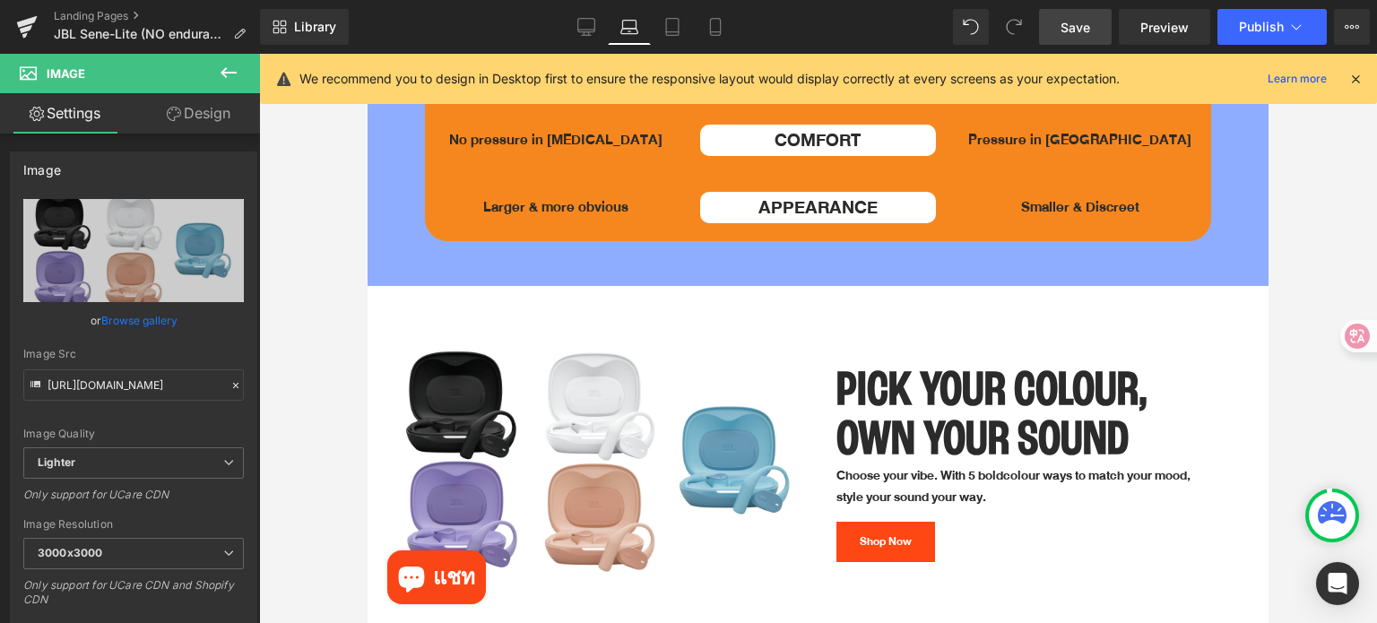
click at [676, 6] on div "Library Laptop Desktop Laptop Tablet Mobile Save Preview Publish Scheduled View…" at bounding box center [818, 27] width 1117 height 54
click at [669, 19] on icon at bounding box center [672, 27] width 18 height 18
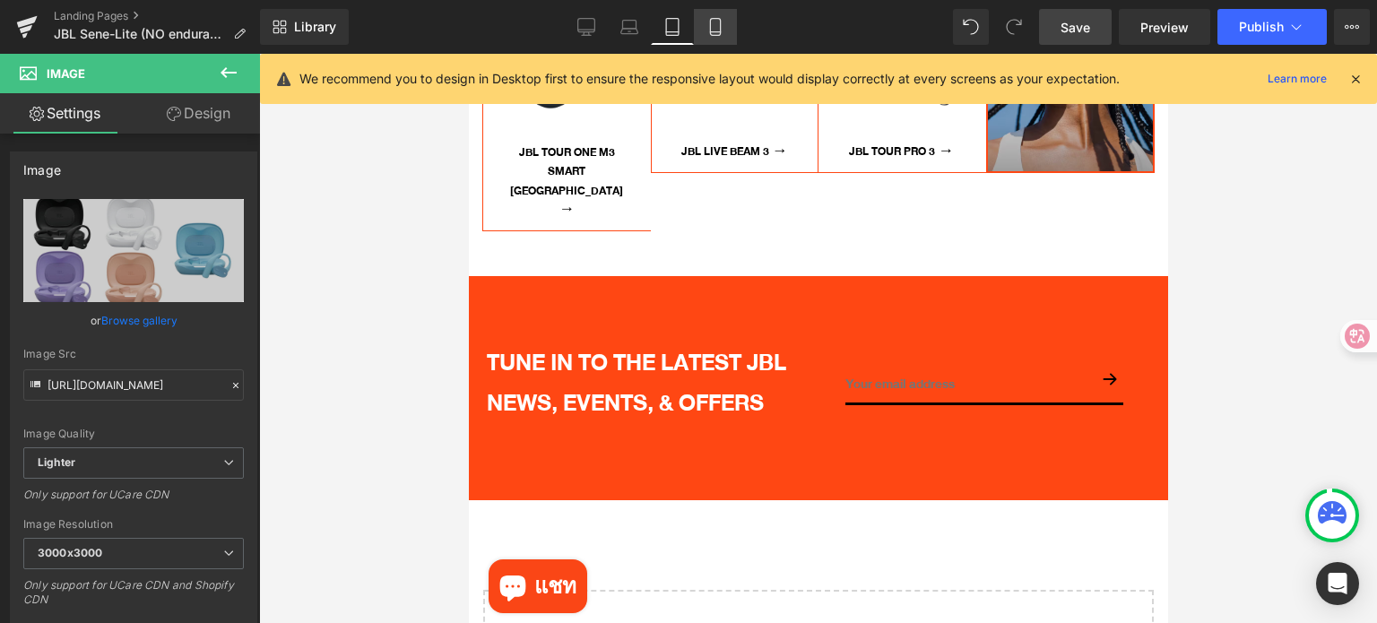
scroll to position [3823, 0]
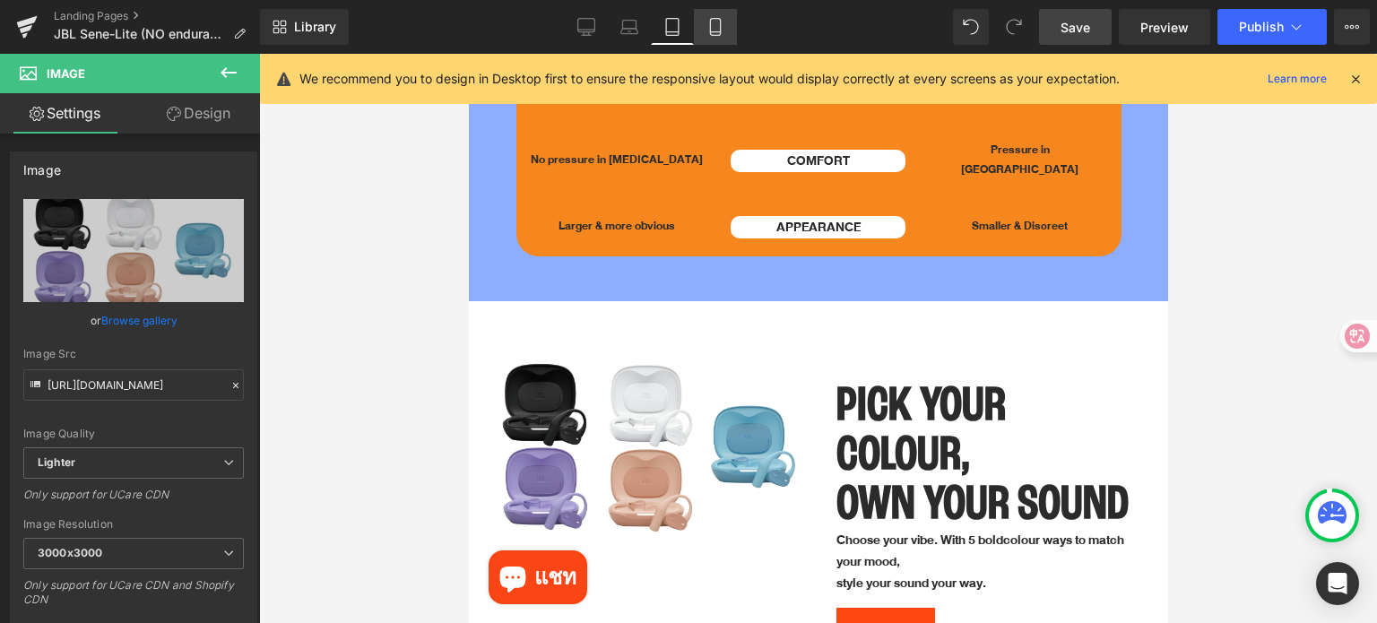
click at [706, 36] on link "Mobile" at bounding box center [715, 27] width 43 height 36
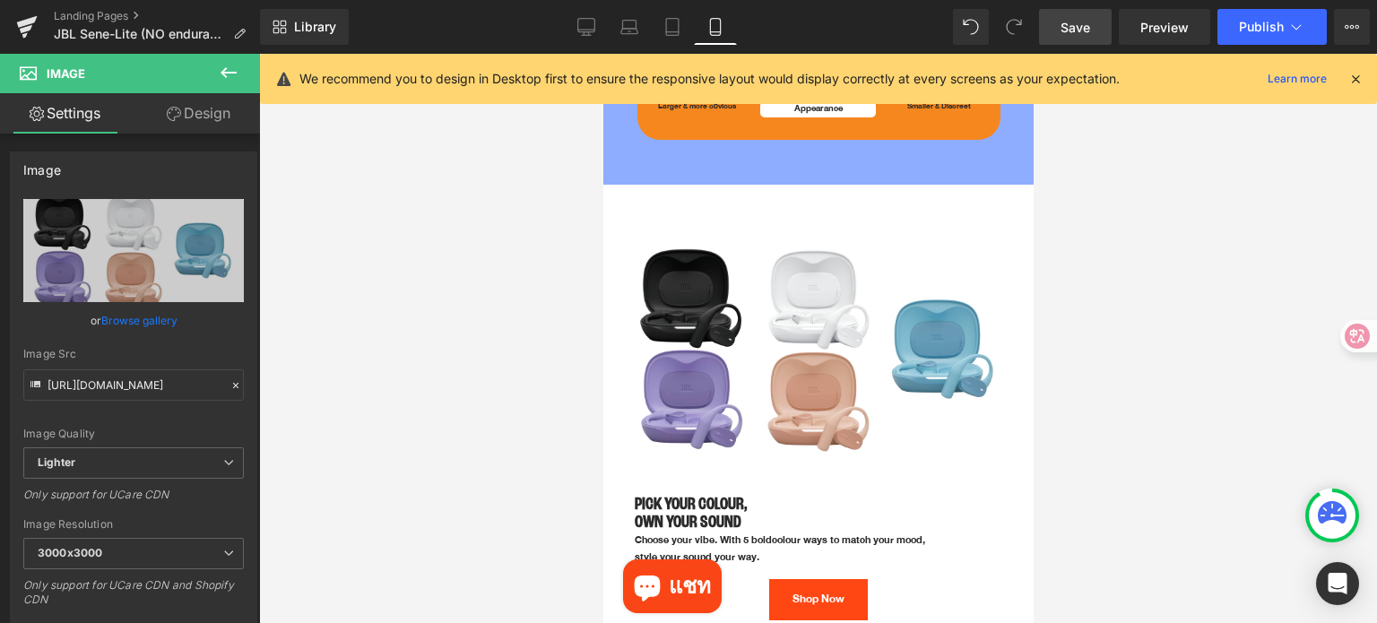
scroll to position [3746, 0]
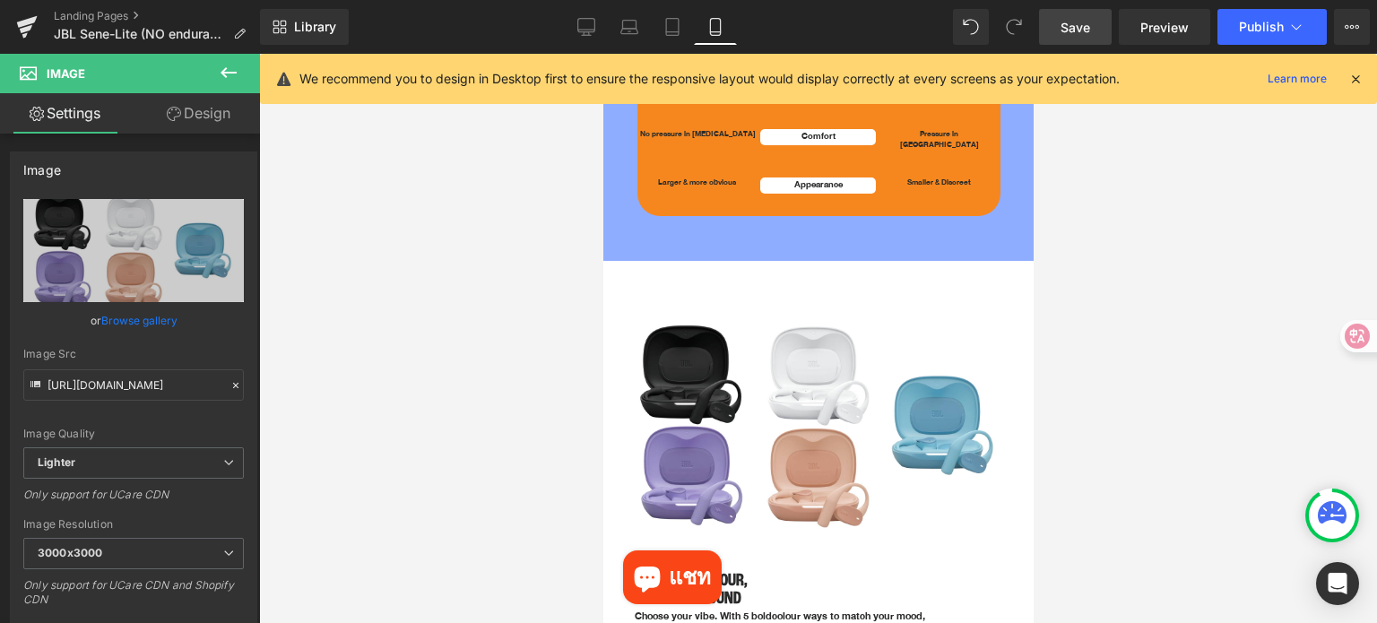
click at [1061, 26] on link "Save" at bounding box center [1075, 27] width 73 height 36
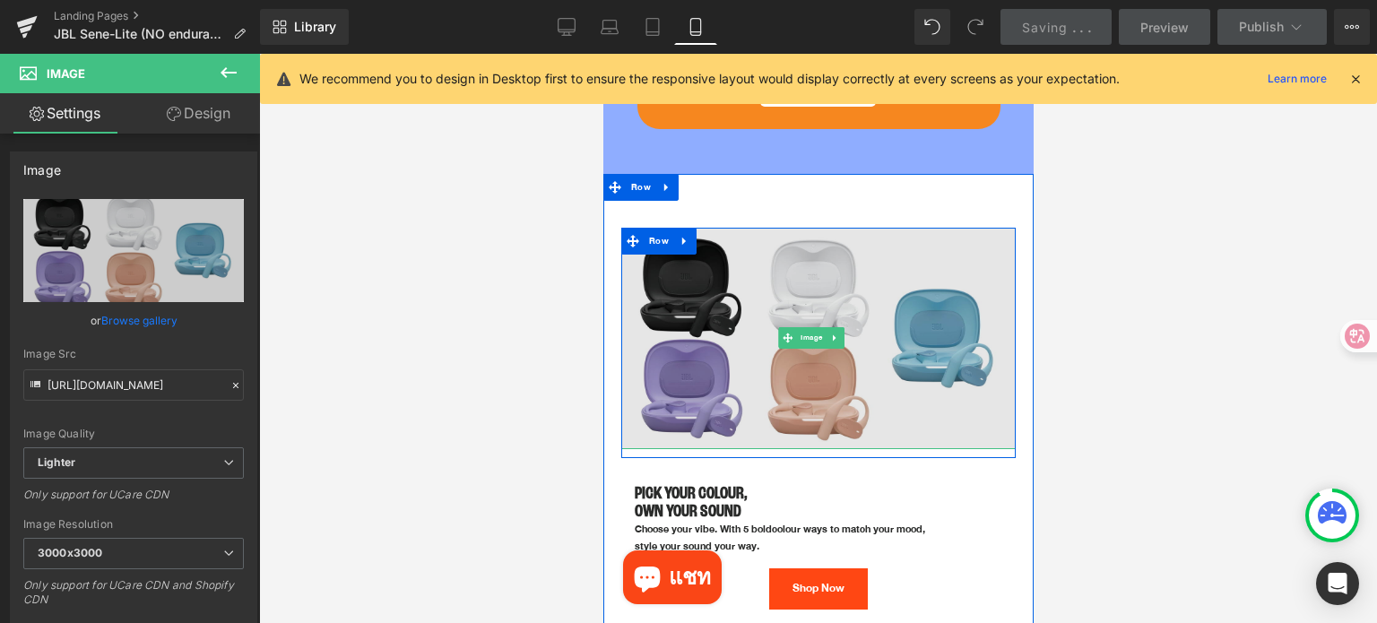
scroll to position [3836, 0]
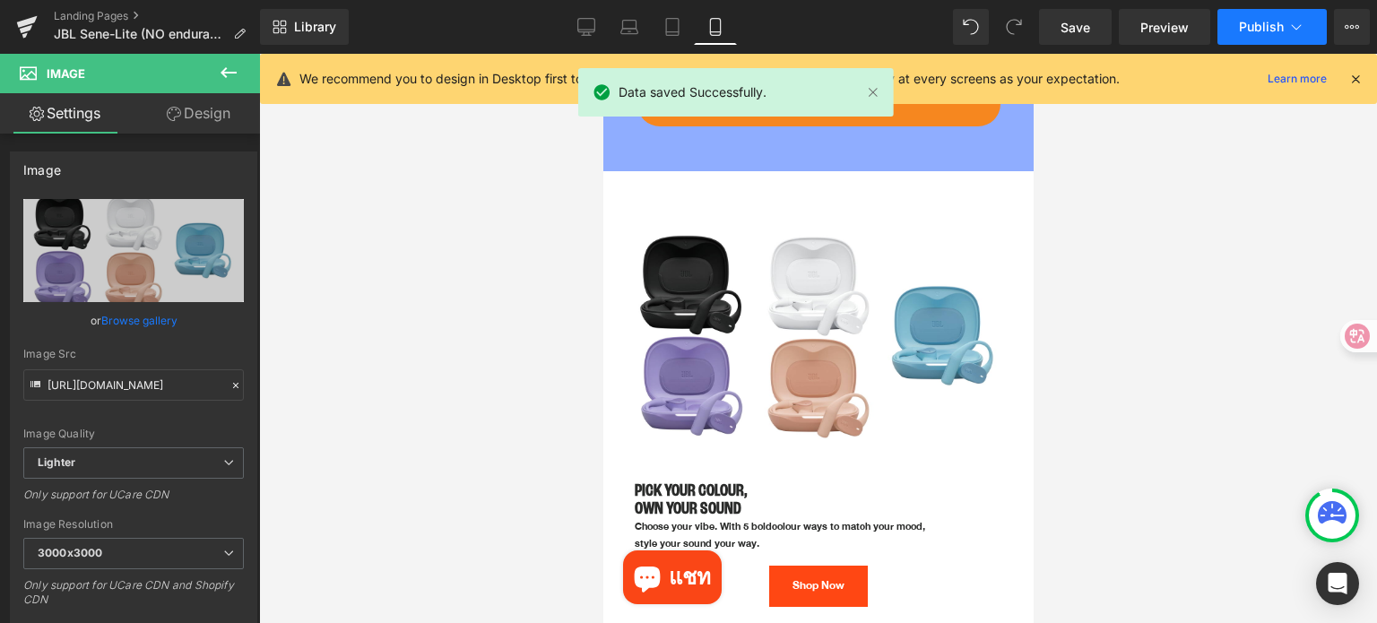
click at [1252, 28] on span "Publish" at bounding box center [1261, 27] width 45 height 14
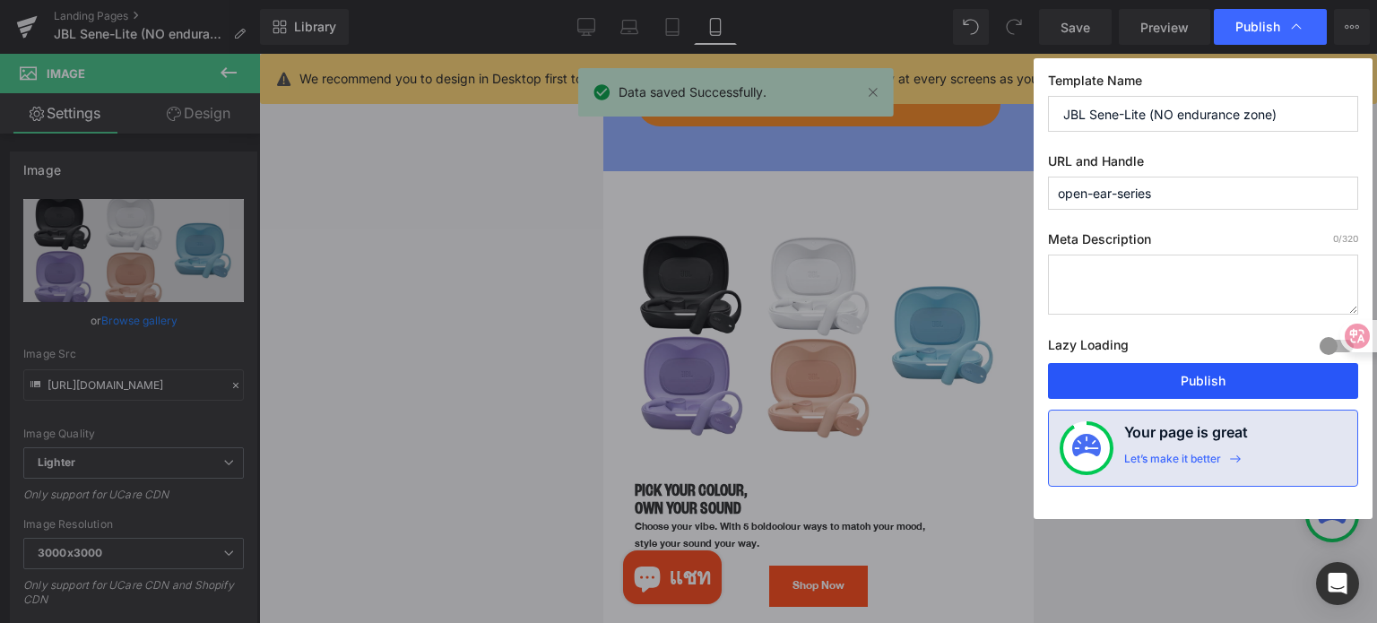
click at [1210, 372] on button "Publish" at bounding box center [1203, 381] width 310 height 36
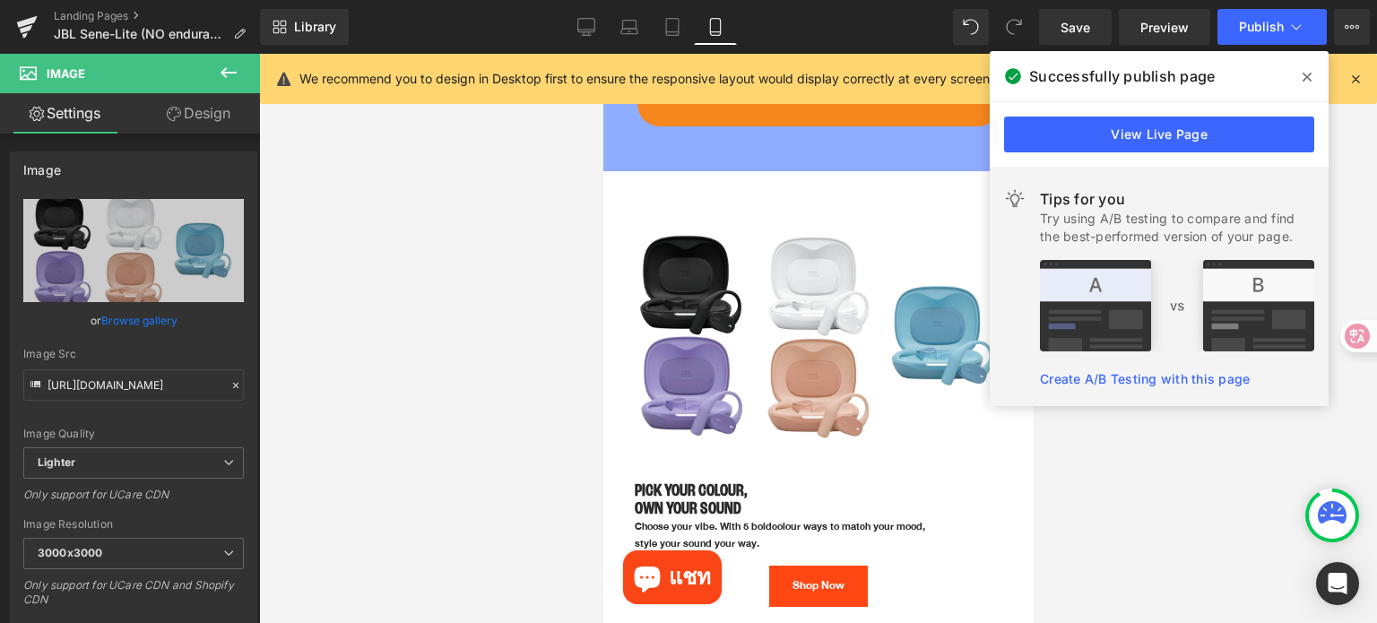
click at [1306, 74] on icon at bounding box center [1307, 77] width 9 height 14
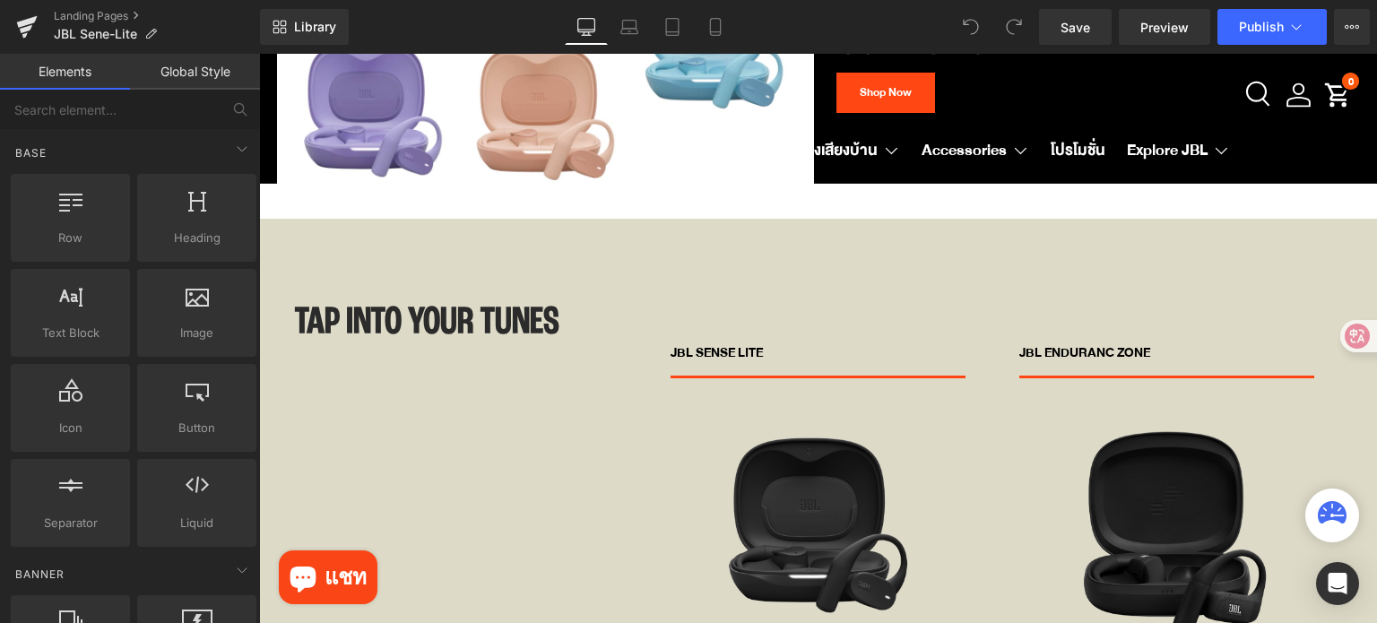
scroll to position [5917, 0]
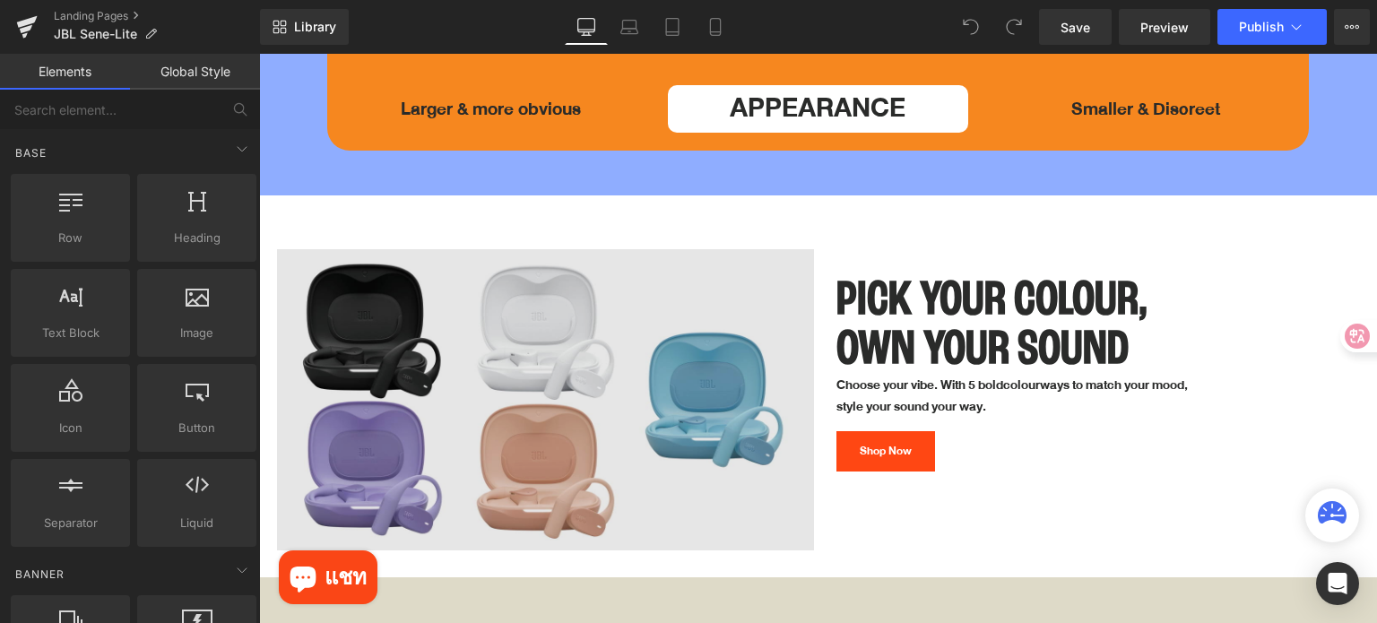
click at [663, 333] on img at bounding box center [545, 400] width 537 height 302
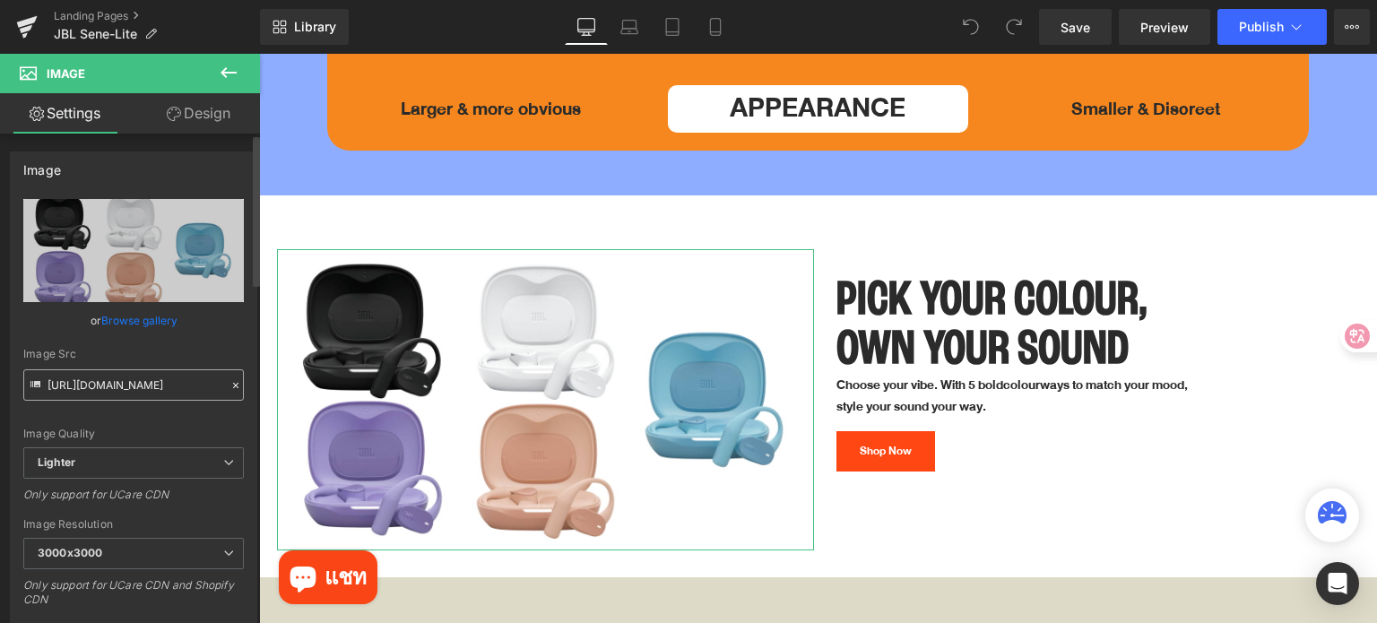
click at [198, 384] on input "https://ucarecdn.com/613266ef-9028-48be-94aa-394ee3a629cb/-/format/auto/-/previ…" at bounding box center [133, 384] width 221 height 31
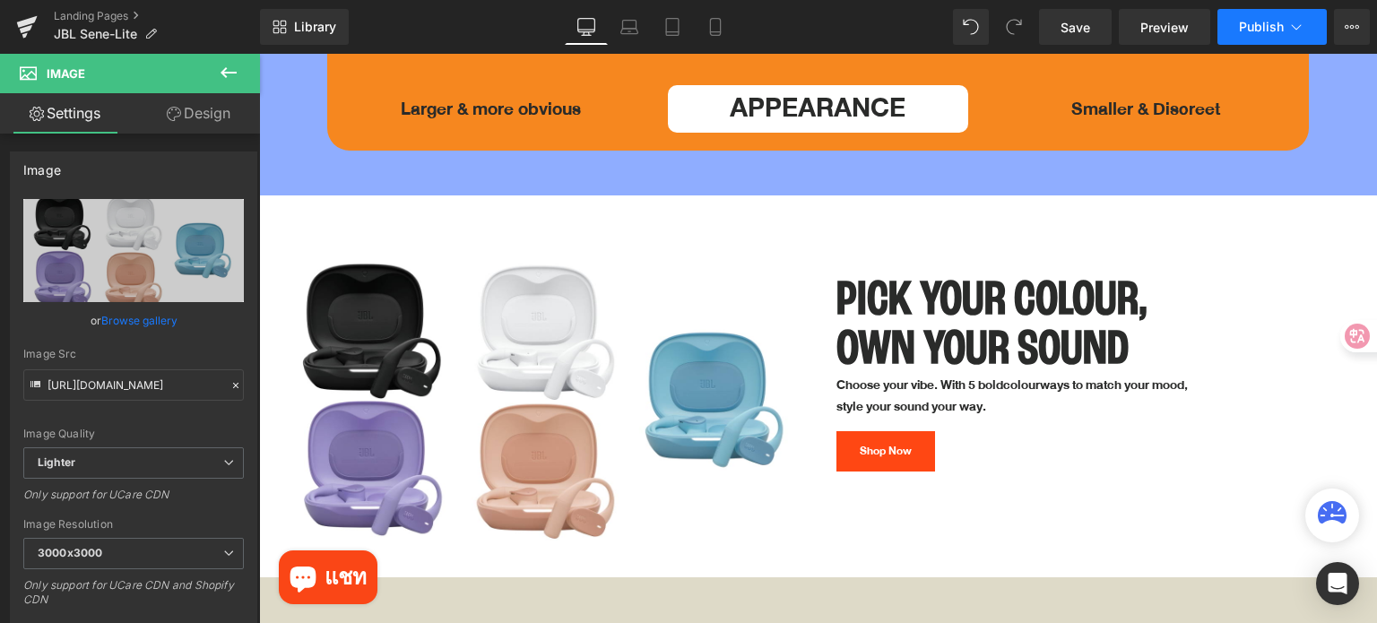
click at [1254, 25] on span "Publish" at bounding box center [1261, 27] width 45 height 14
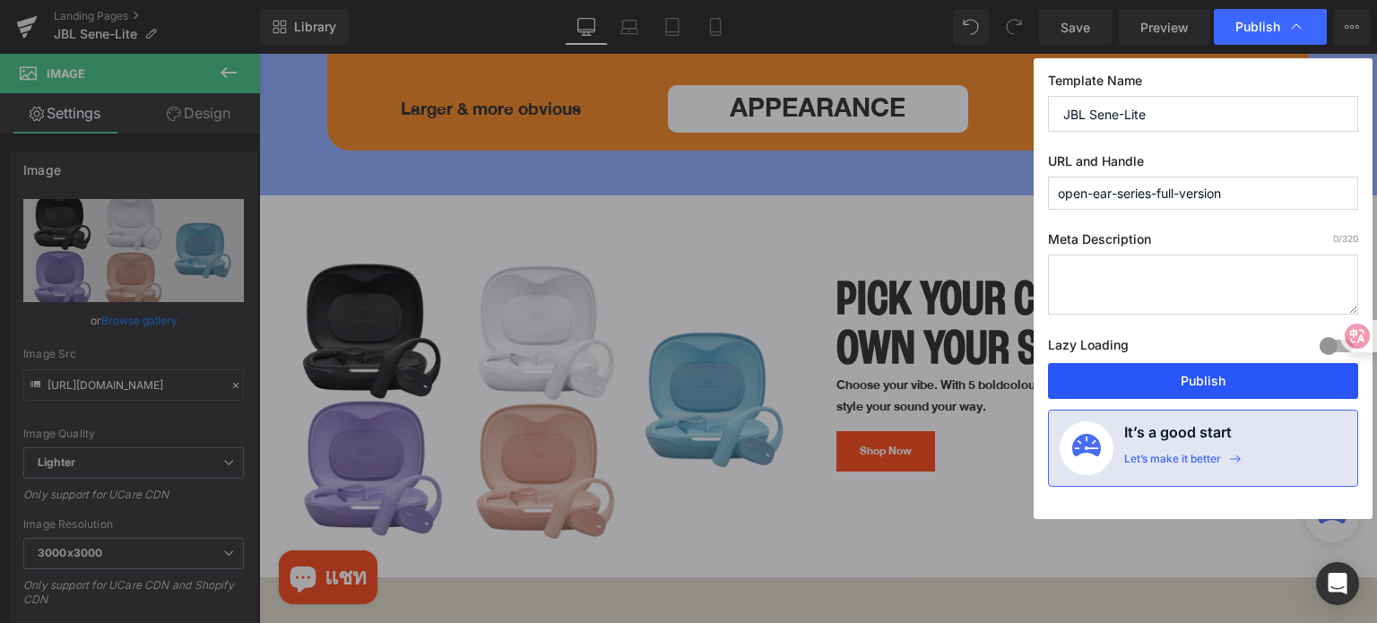
click at [1234, 387] on button "Publish" at bounding box center [1203, 381] width 310 height 36
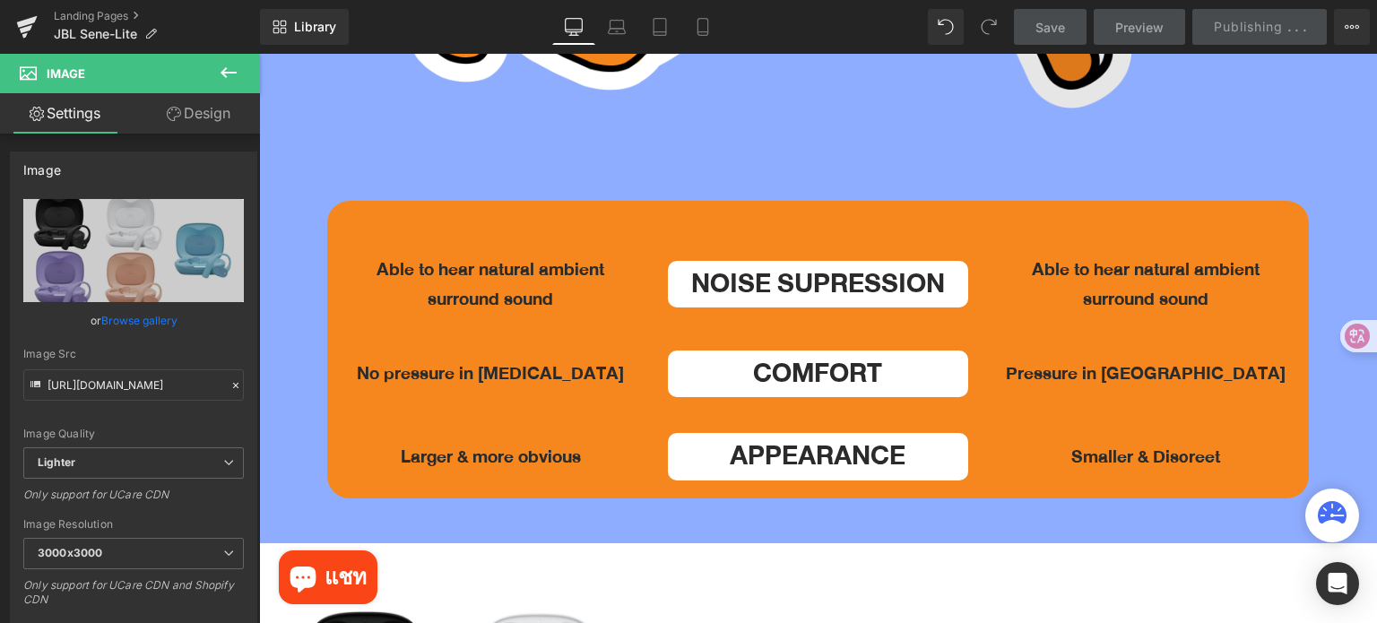
scroll to position [5827, 0]
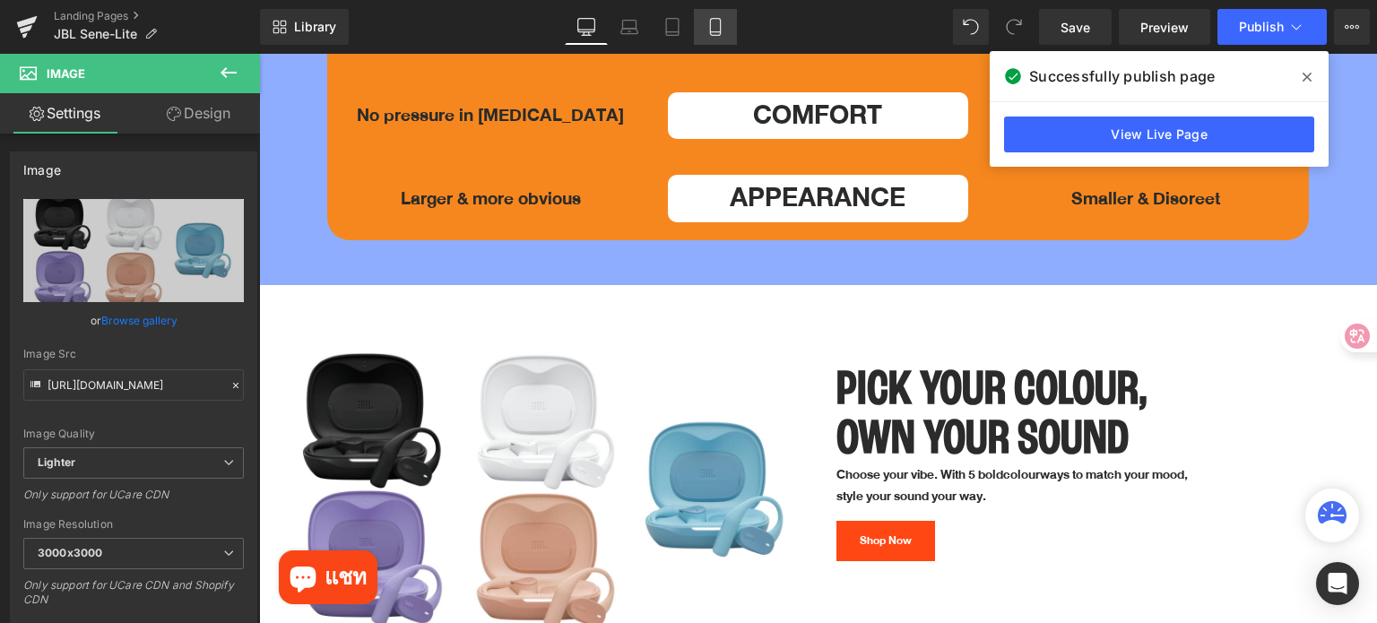
click at [715, 29] on icon at bounding box center [715, 27] width 18 height 18
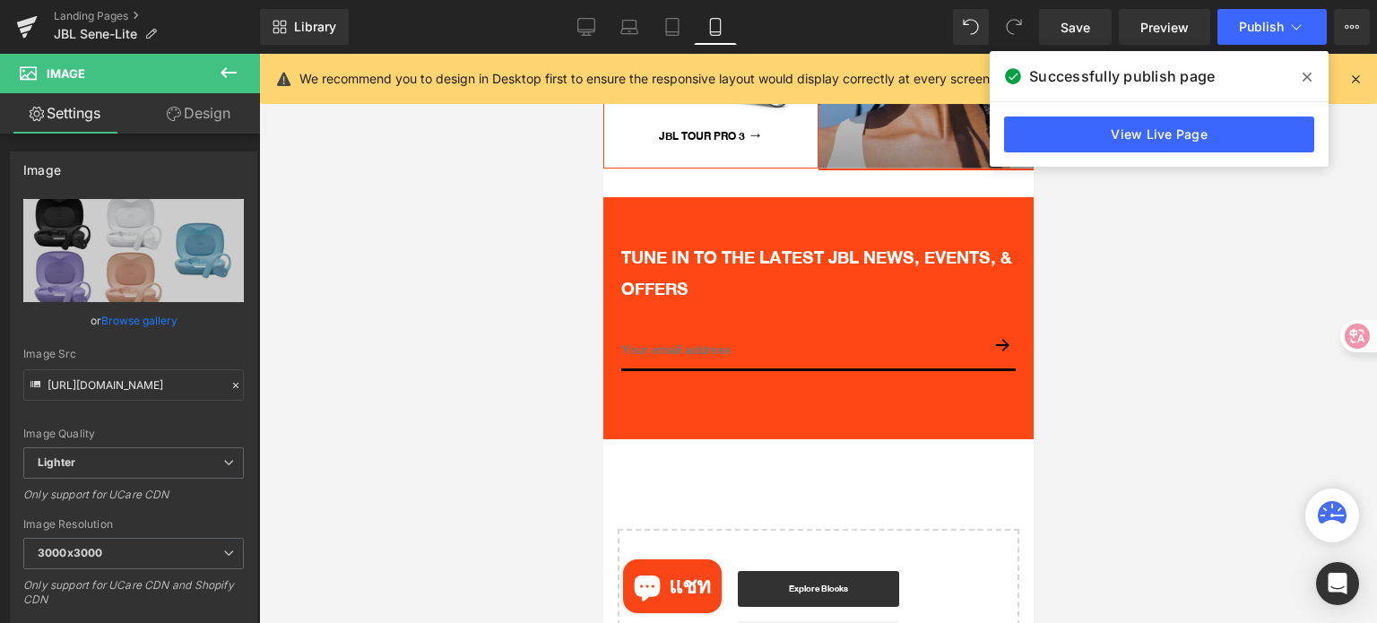
scroll to position [3787, 0]
